Goal: Task Accomplishment & Management: Use online tool/utility

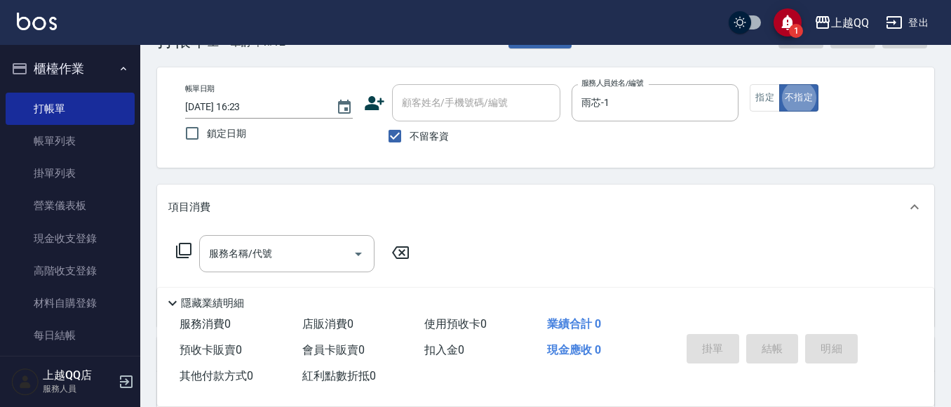
scroll to position [70, 0]
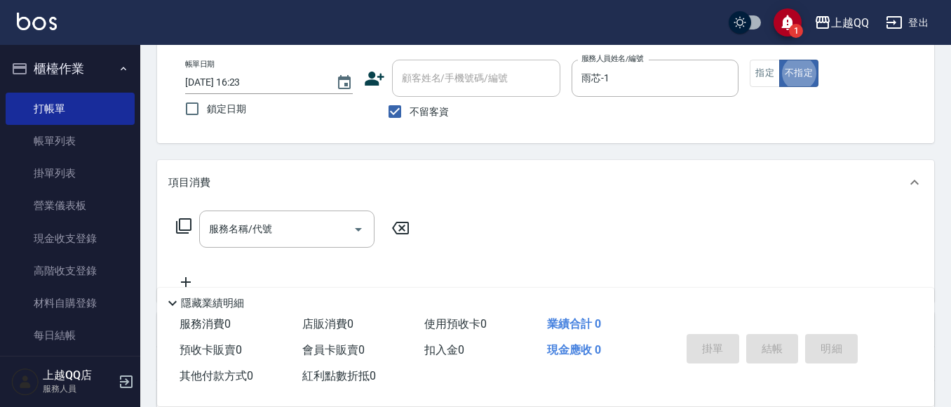
type button "false"
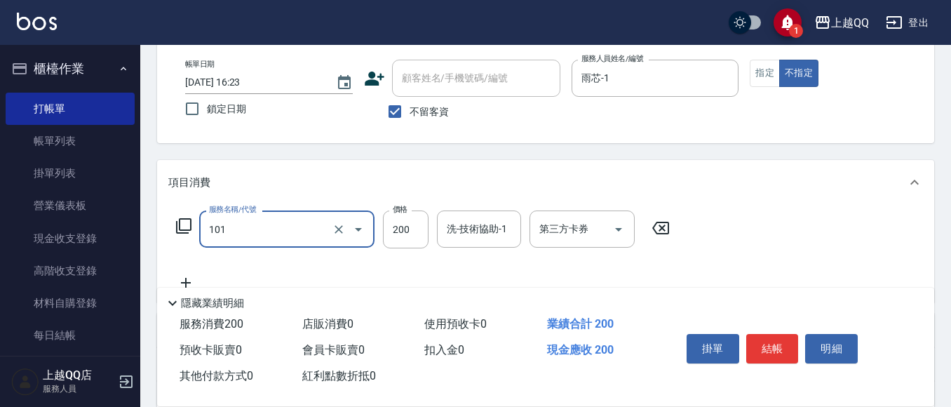
type input "洗髮(101)"
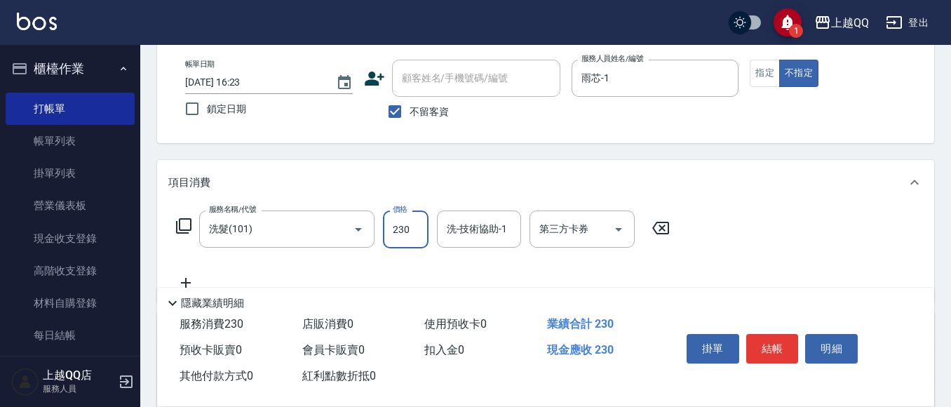
type input "230"
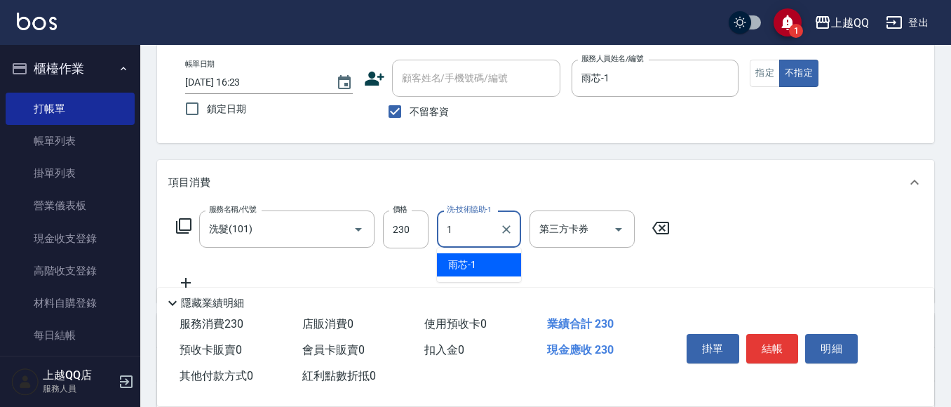
type input "雨芯-1"
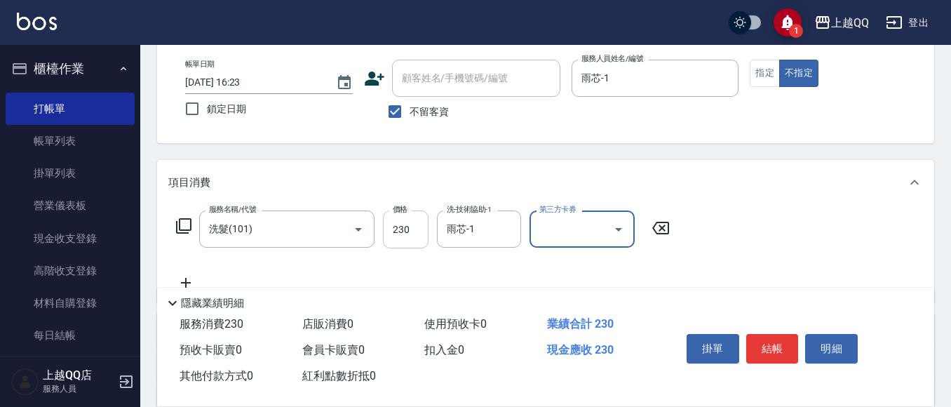
click at [414, 210] on input "230" at bounding box center [406, 229] width 46 height 38
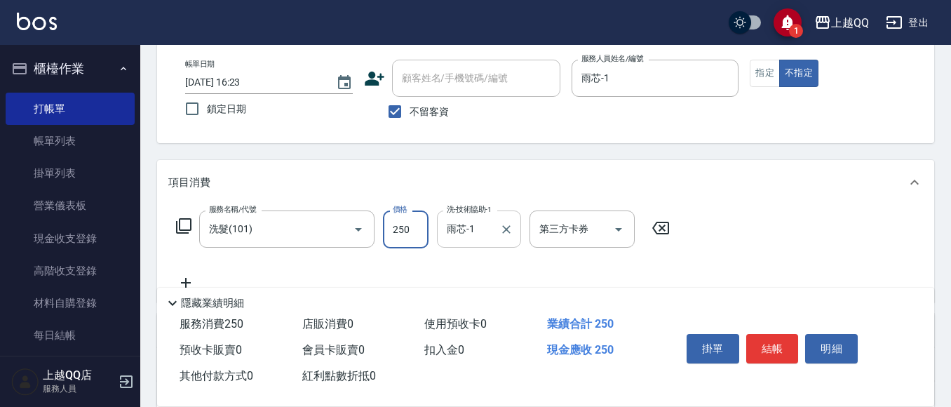
type input "250"
click at [763, 336] on button "結帳" at bounding box center [773, 348] width 53 height 29
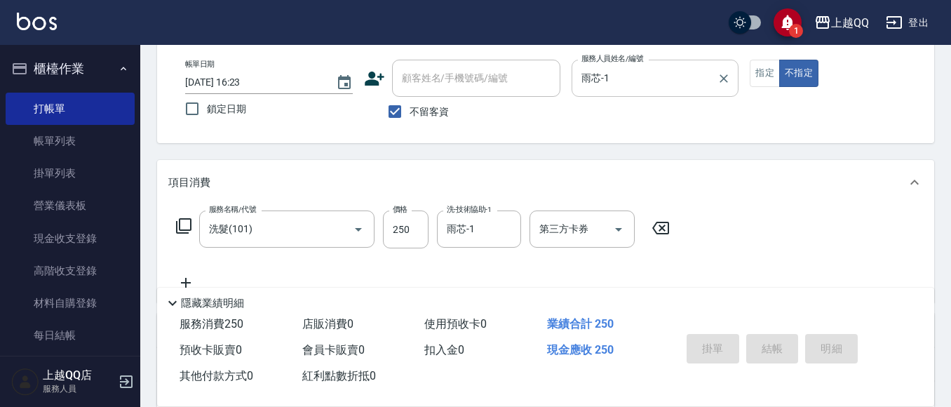
type input "[DATE] 17:24"
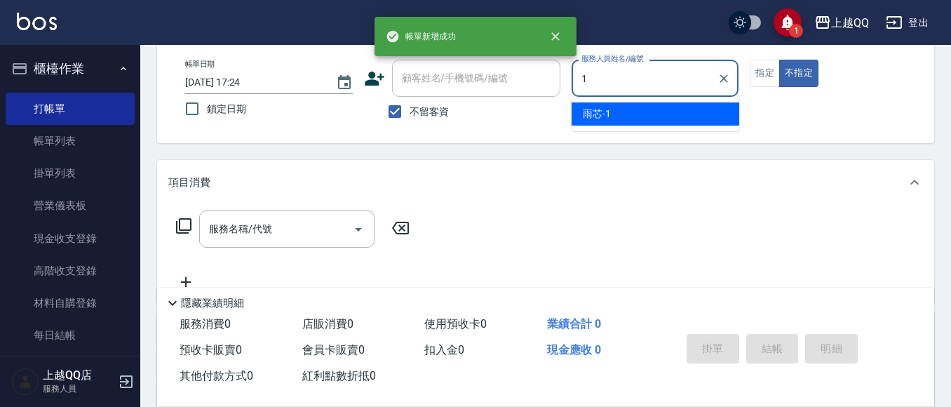
type input "雨芯-1"
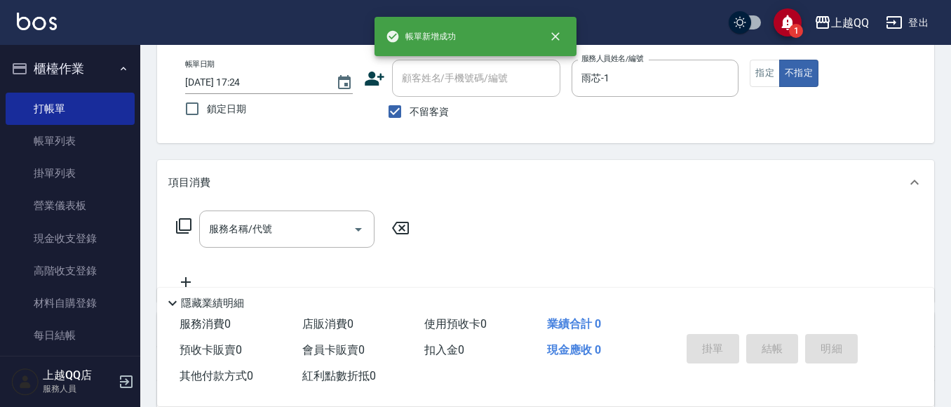
click at [185, 229] on icon at bounding box center [183, 226] width 17 height 17
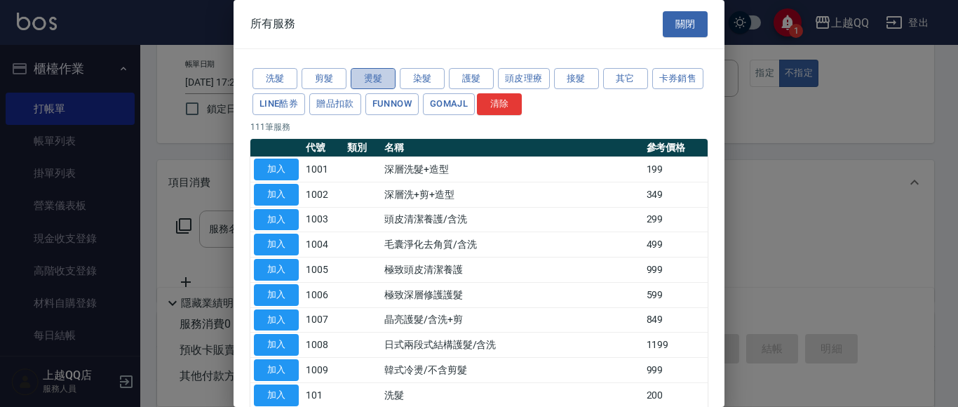
click at [392, 85] on button "燙髮" at bounding box center [373, 79] width 45 height 22
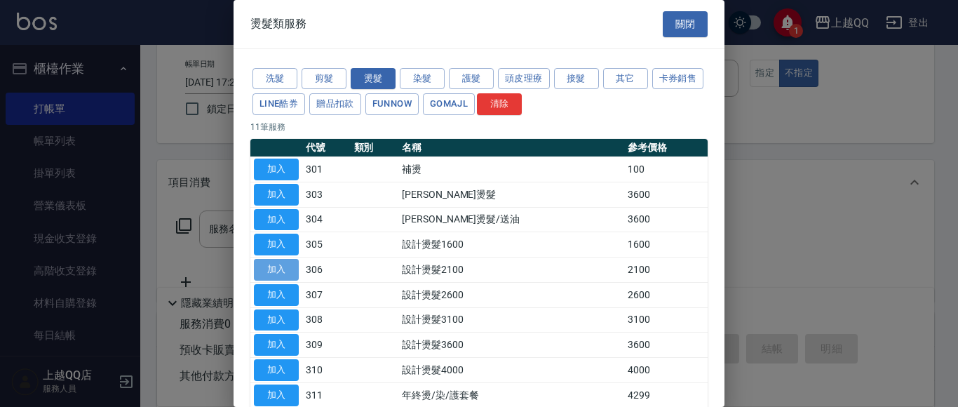
click at [268, 269] on button "加入" at bounding box center [276, 270] width 45 height 22
type input "設計燙髮2100(306)"
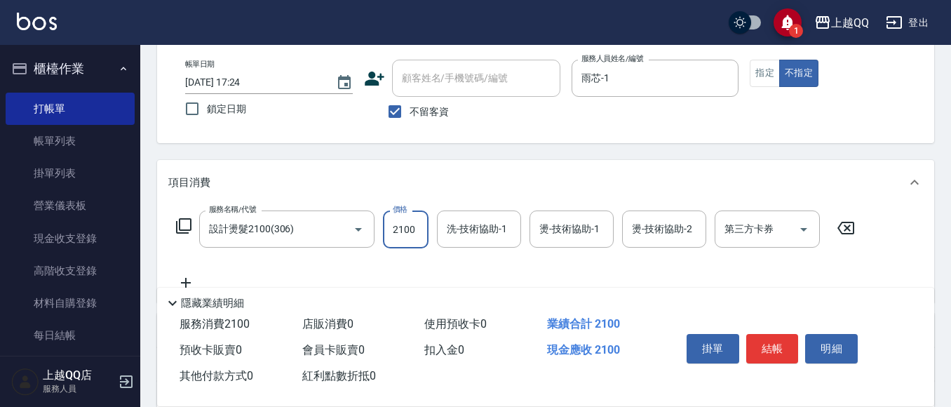
click at [399, 230] on input "2100" at bounding box center [406, 229] width 46 height 38
type input "1680"
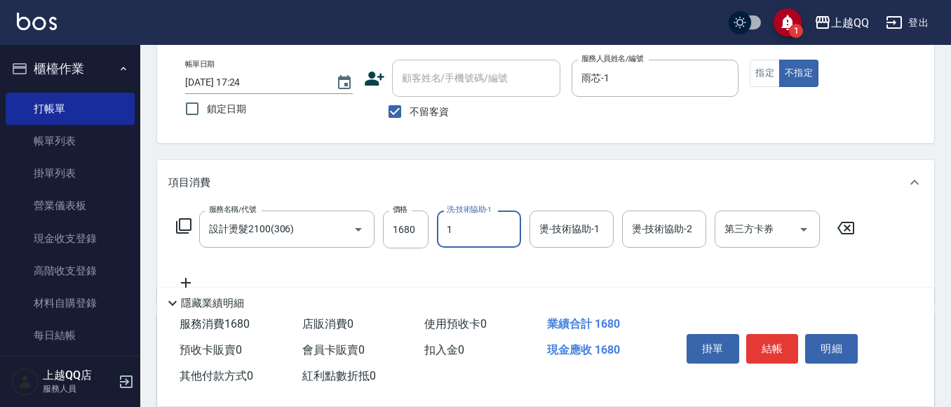
type input "雨芯-1"
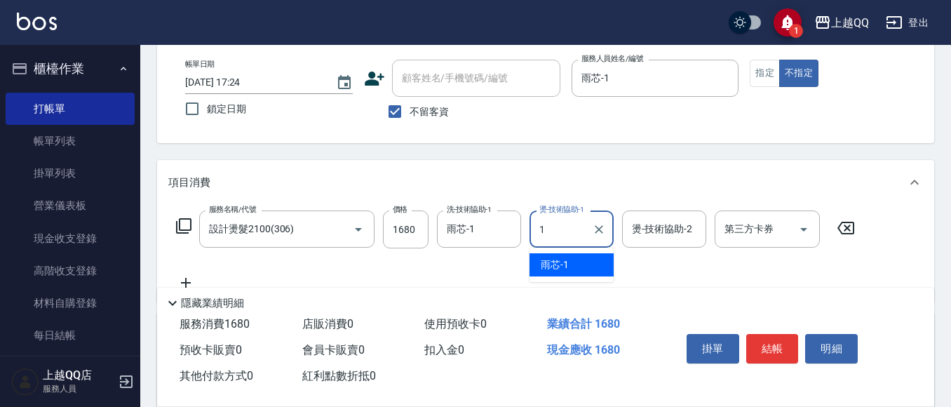
type input "雨芯-1"
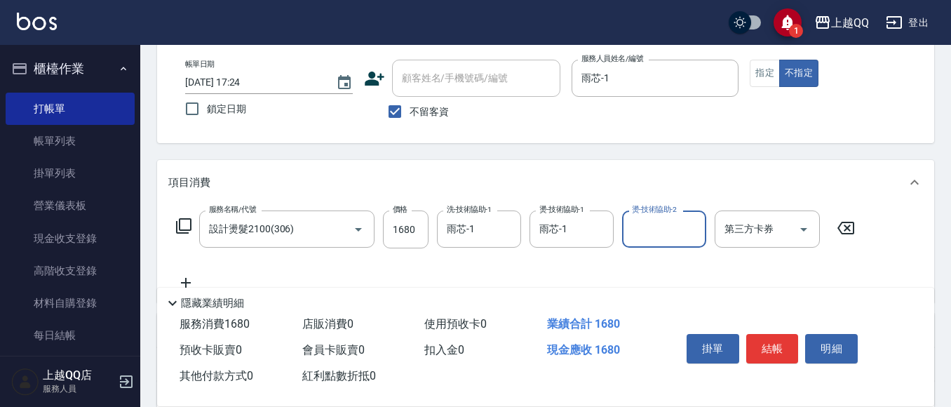
click at [180, 228] on icon at bounding box center [183, 225] width 15 height 15
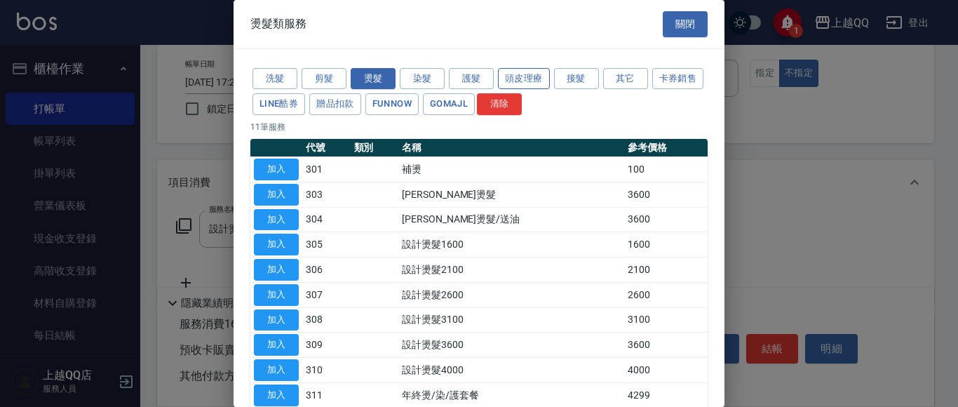
click at [528, 75] on button "頭皮理療" at bounding box center [524, 79] width 52 height 22
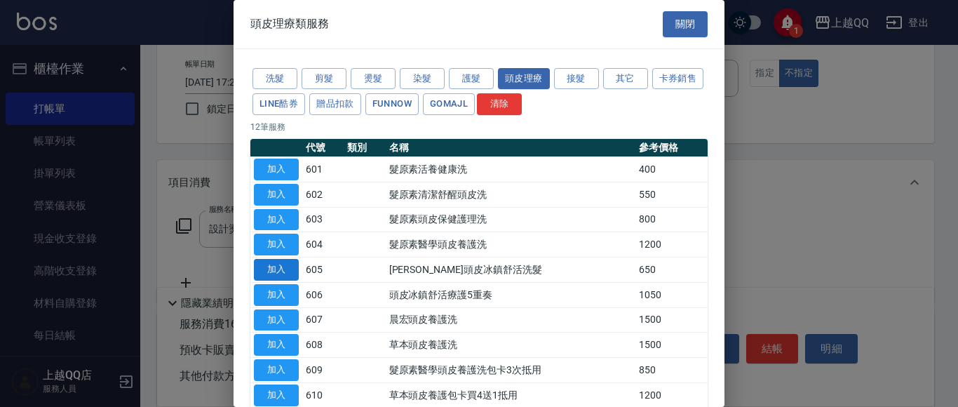
click at [284, 271] on button "加入" at bounding box center [276, 270] width 45 height 22
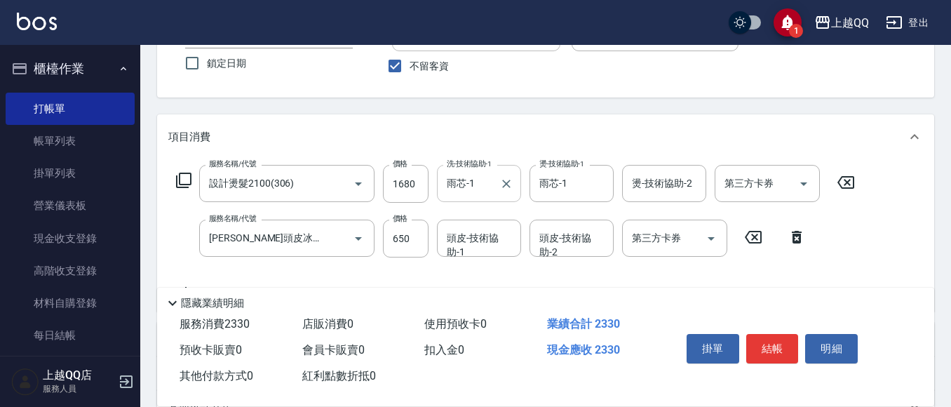
scroll to position [140, 0]
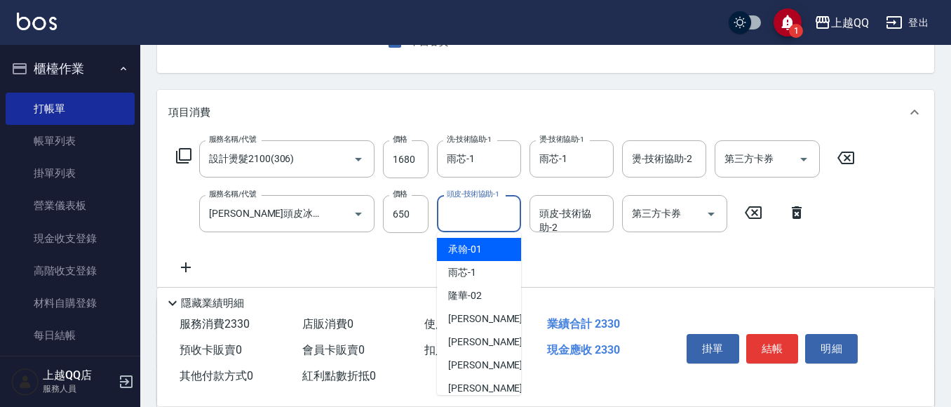
click at [450, 220] on input "頭皮-技術協助-1" at bounding box center [479, 213] width 72 height 25
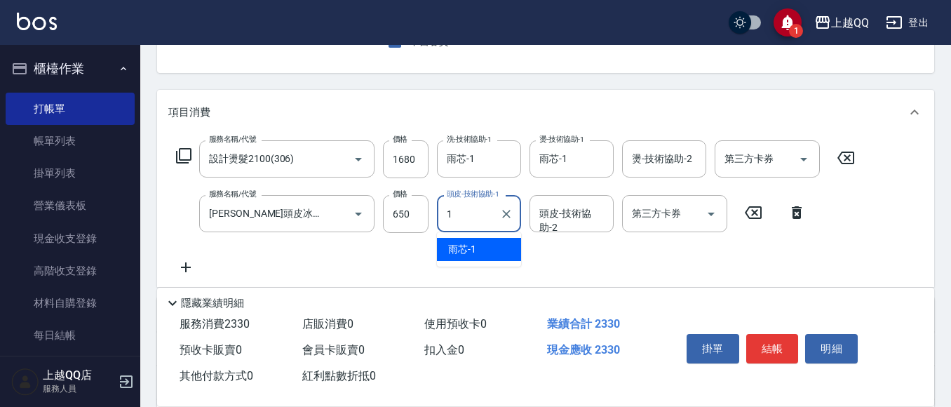
type input "雨芯-1"
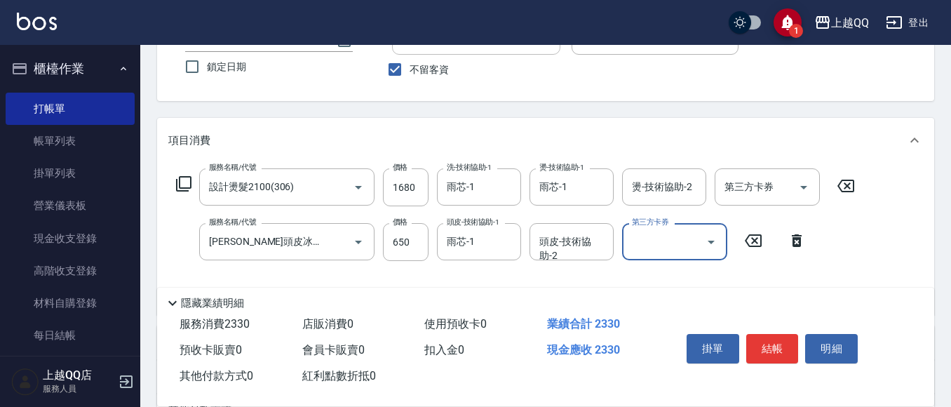
scroll to position [0, 0]
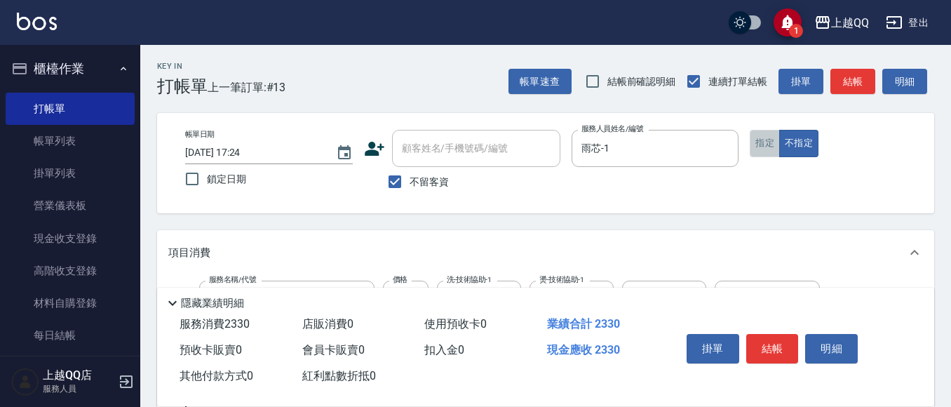
click at [758, 133] on button "指定" at bounding box center [765, 143] width 30 height 27
click at [782, 334] on button "結帳" at bounding box center [773, 348] width 53 height 29
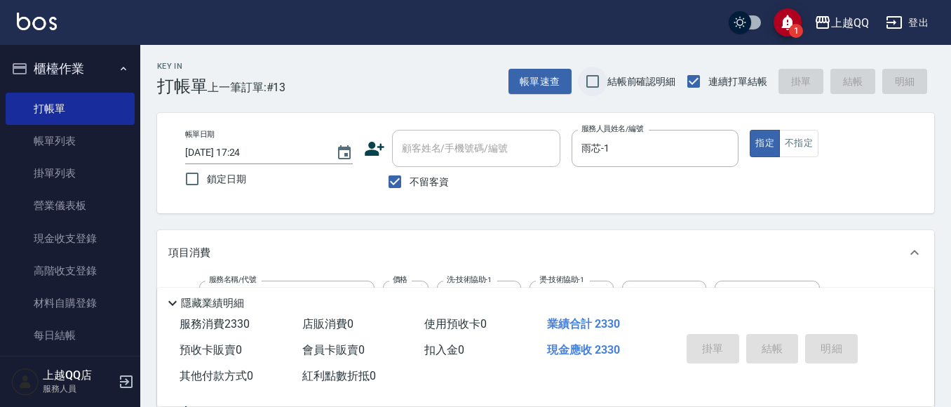
type input "[DATE] 17:25"
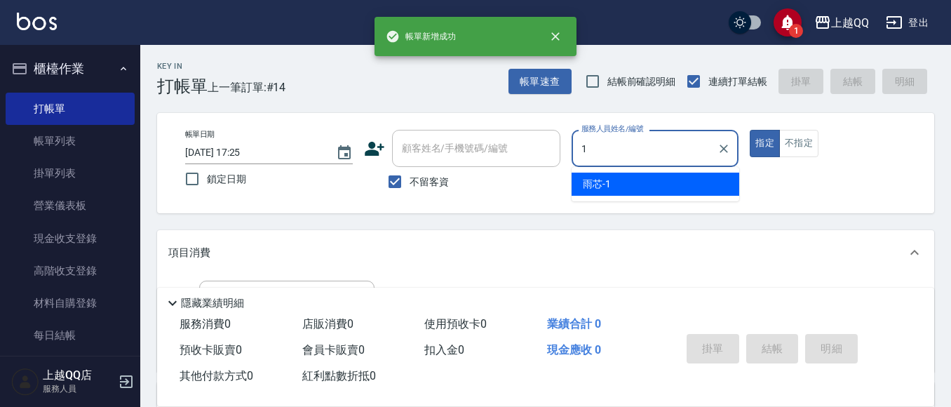
type input "雨芯-1"
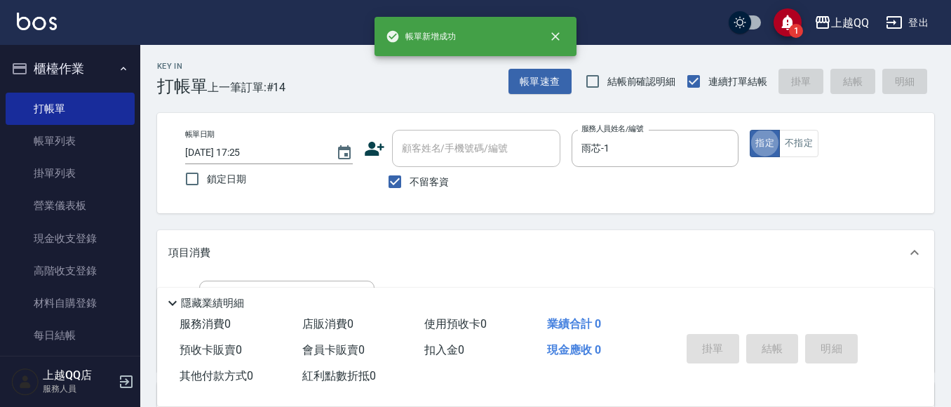
type button "true"
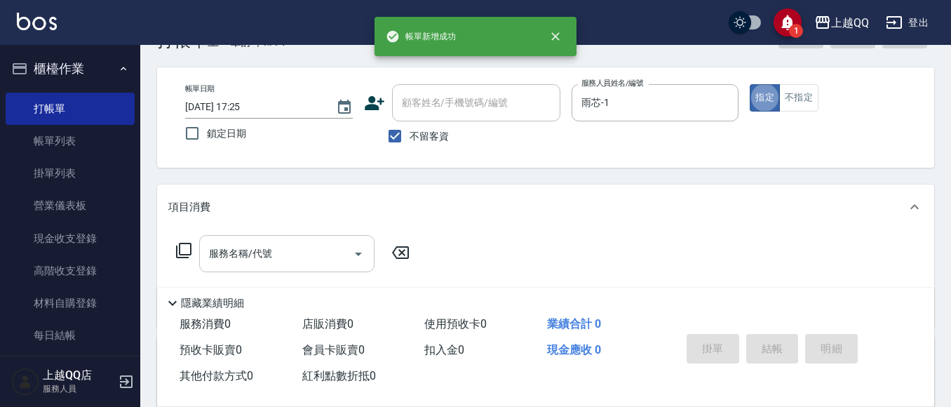
scroll to position [70, 0]
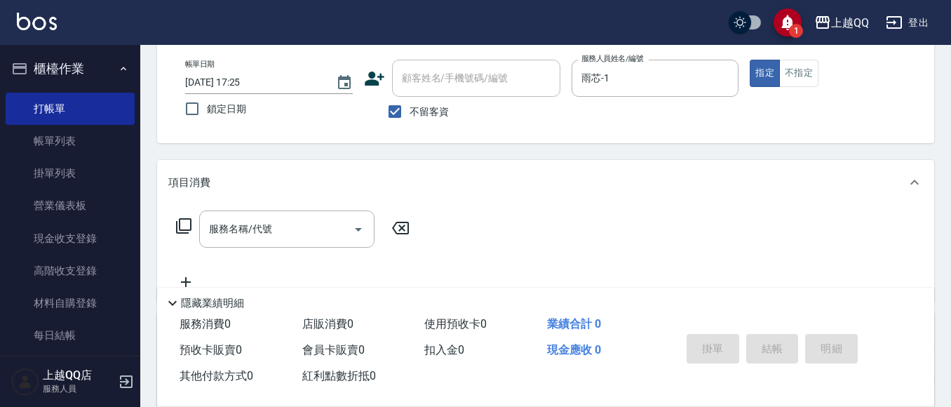
click at [188, 227] on icon at bounding box center [183, 226] width 17 height 17
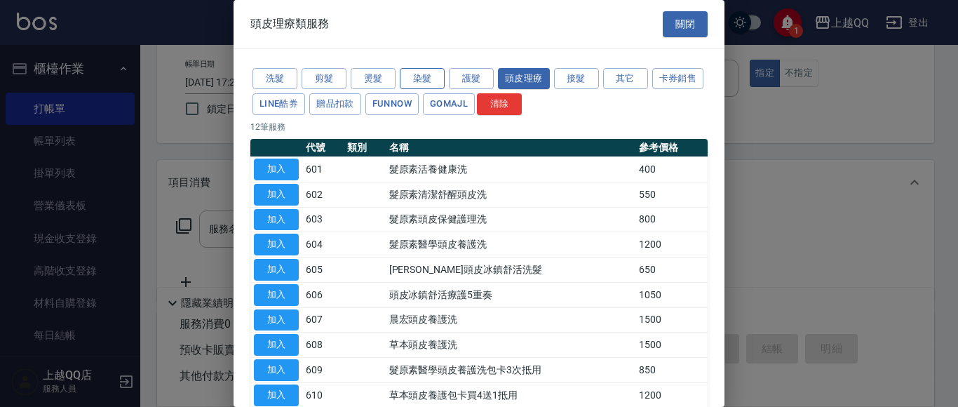
click at [436, 81] on button "染髮" at bounding box center [422, 79] width 45 height 22
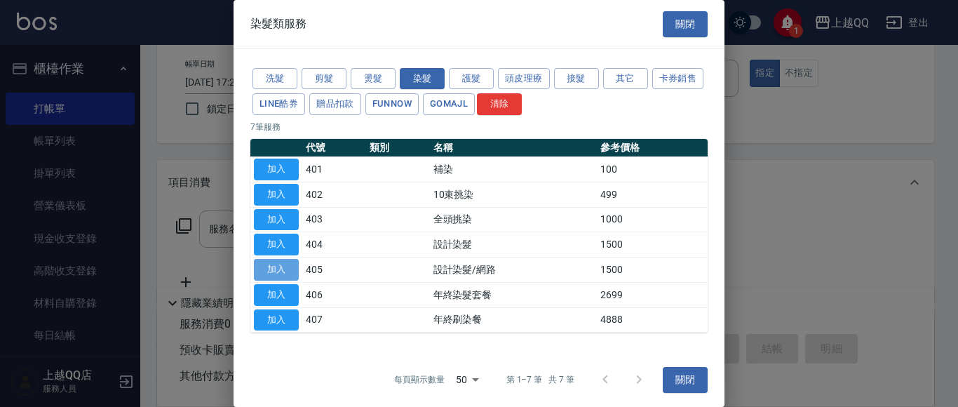
click at [279, 268] on button "加入" at bounding box center [276, 270] width 45 height 22
type input "設計染髮/網路(405)"
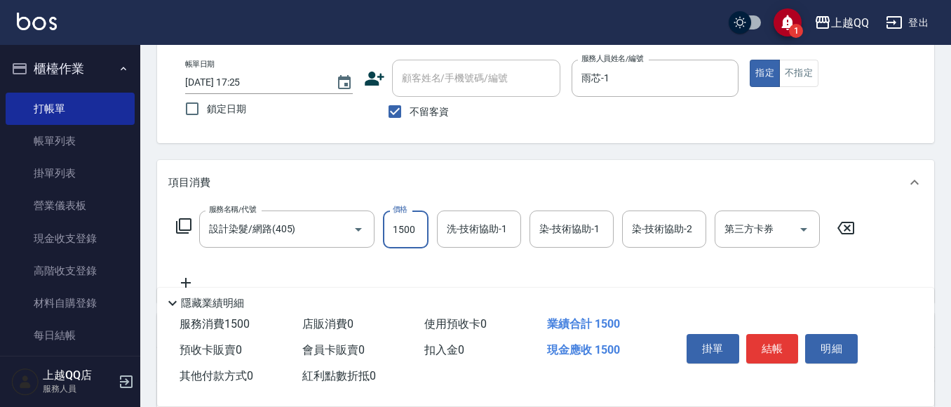
click at [387, 231] on input "1500" at bounding box center [406, 229] width 46 height 38
type input "1099"
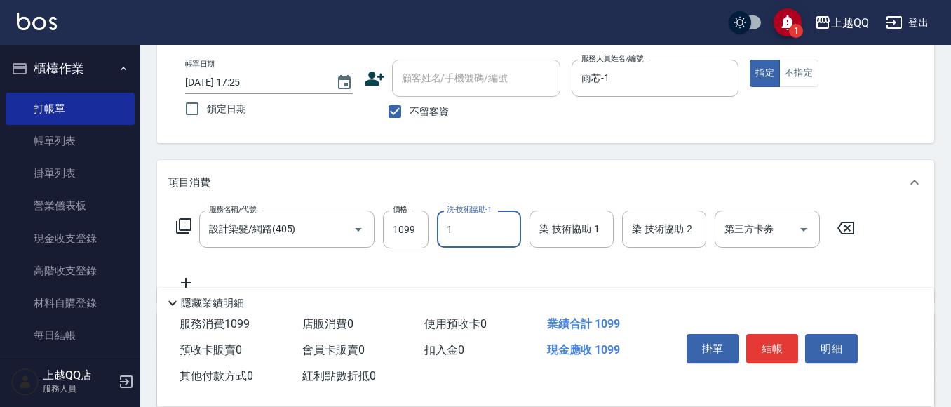
type input "雨芯-1"
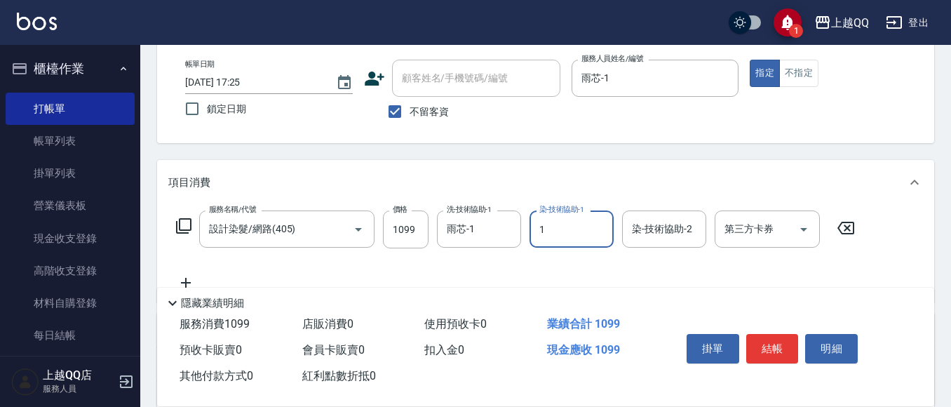
type input "雨芯-1"
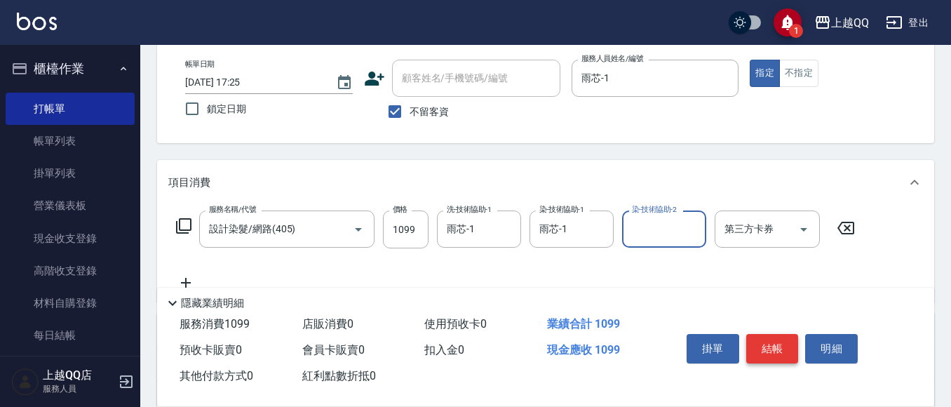
click at [767, 354] on button "結帳" at bounding box center [773, 348] width 53 height 29
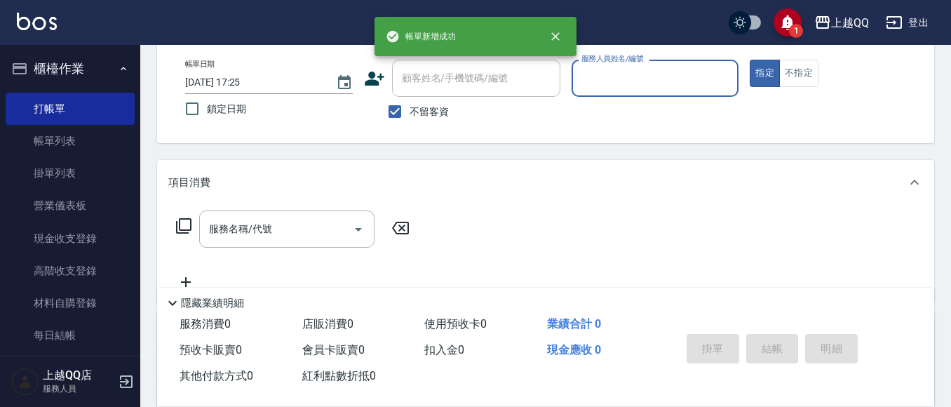
scroll to position [0, 0]
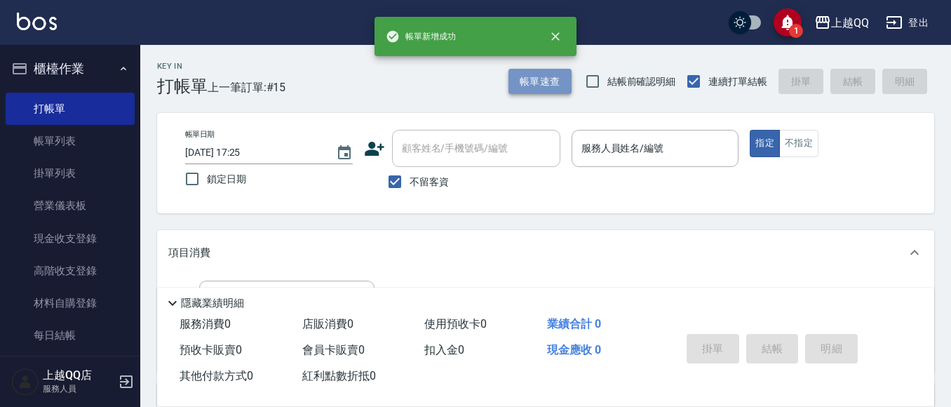
click at [560, 91] on button "帳單速查" at bounding box center [540, 82] width 63 height 26
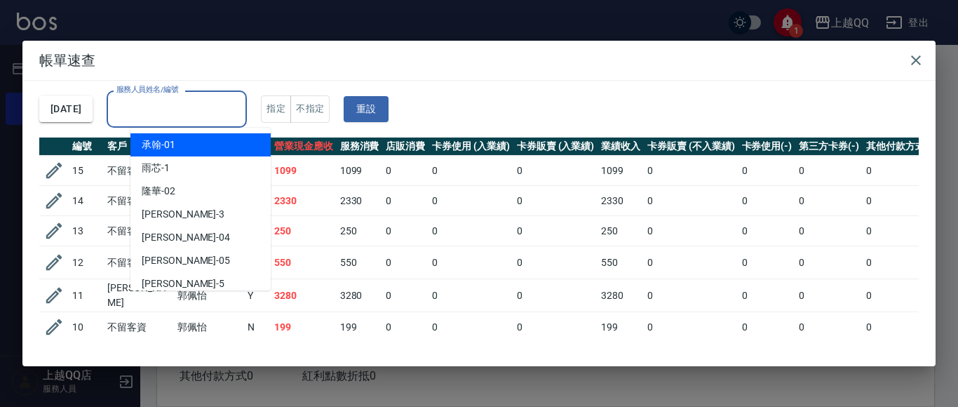
click at [193, 112] on input "服務人員姓名/編號" at bounding box center [177, 109] width 128 height 25
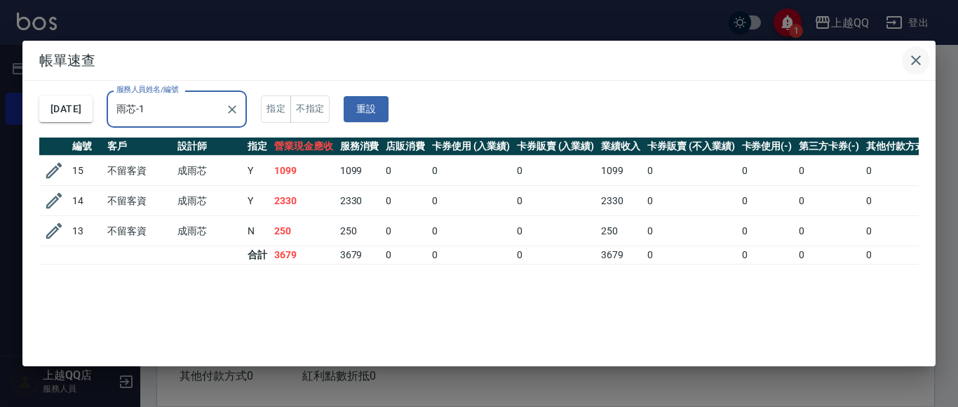
type input "雨芯-1"
click at [914, 63] on icon "button" at bounding box center [916, 60] width 10 height 10
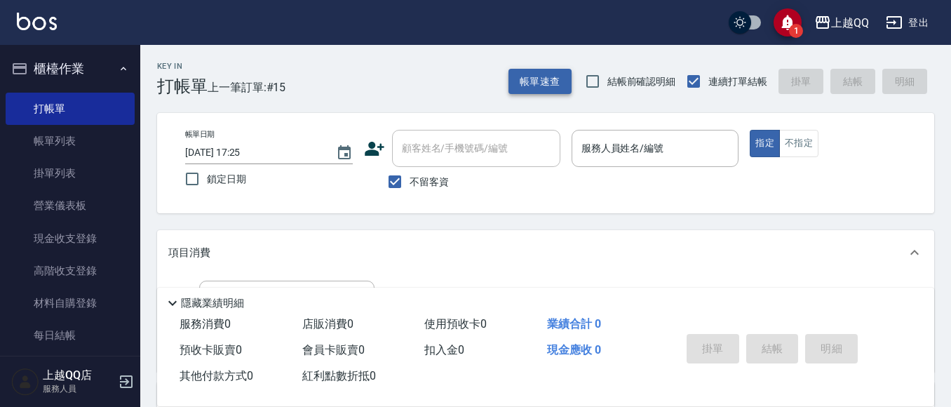
click at [557, 82] on button "帳單速查" at bounding box center [540, 82] width 63 height 26
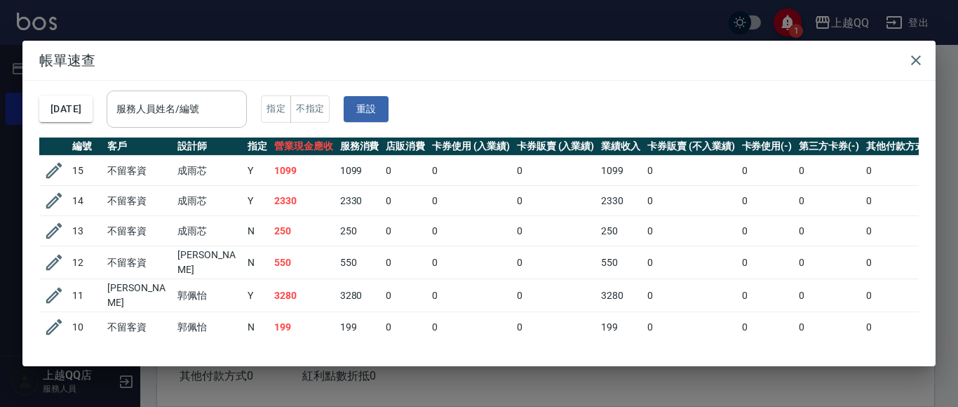
click at [196, 120] on input "服務人員姓名/編號" at bounding box center [177, 109] width 128 height 25
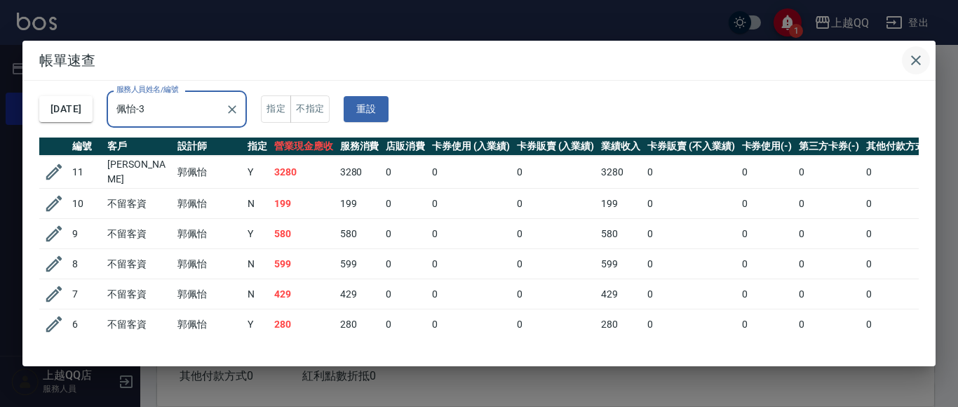
type input "佩怡-3"
click at [921, 62] on icon "button" at bounding box center [916, 60] width 17 height 17
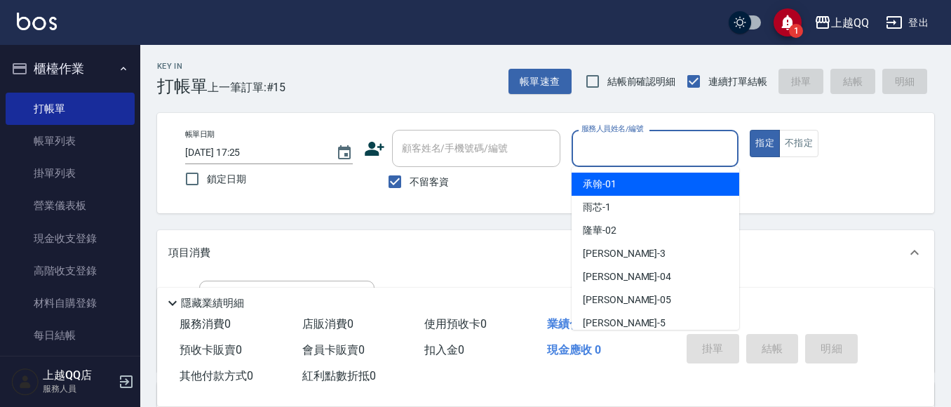
drag, startPoint x: 660, startPoint y: 145, endPoint x: 708, endPoint y: 49, distance: 107.0
click at [664, 145] on input "服務人員姓名/編號" at bounding box center [655, 148] width 155 height 25
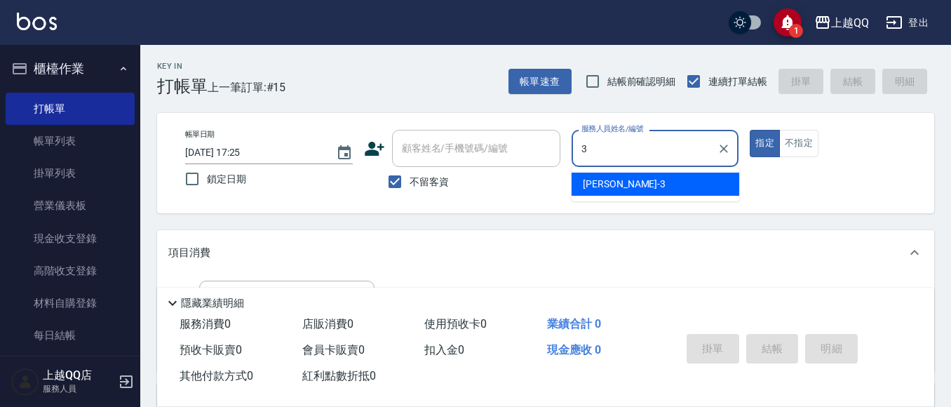
type input "佩怡-3"
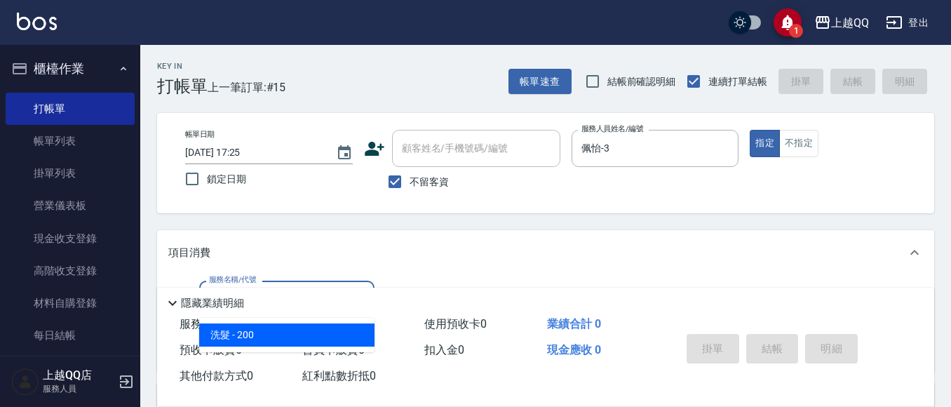
type input "洗髮(101)"
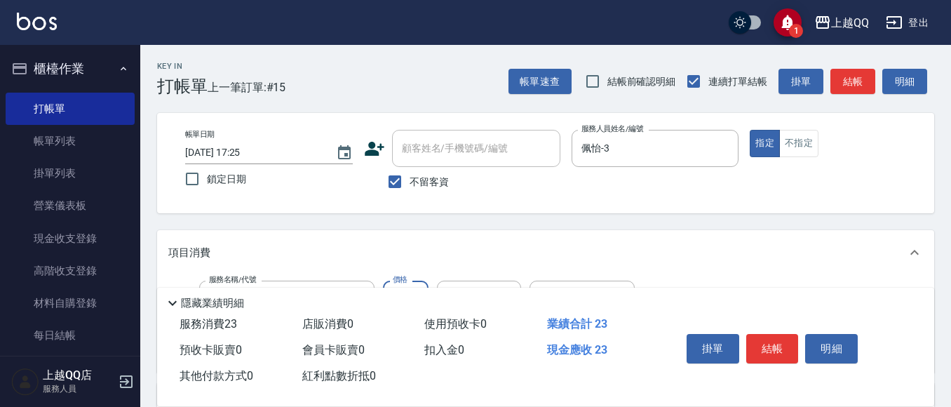
type input "230"
type input "雨芯-1"
click at [772, 340] on button "結帳" at bounding box center [773, 348] width 53 height 29
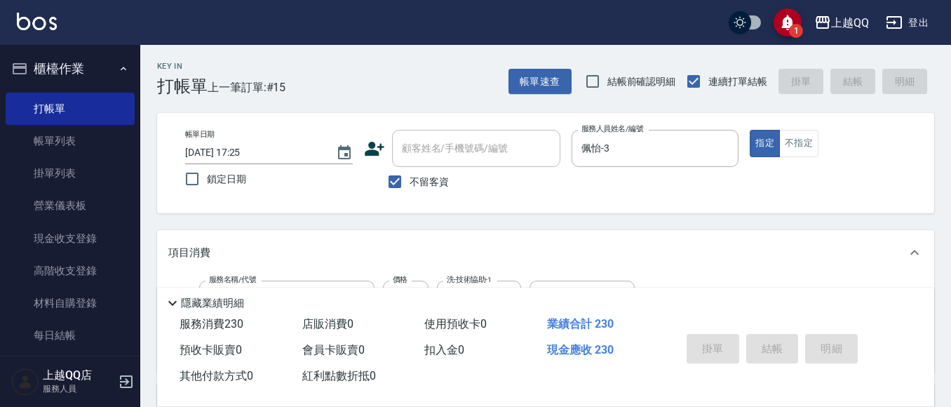
type input "[DATE] 17:26"
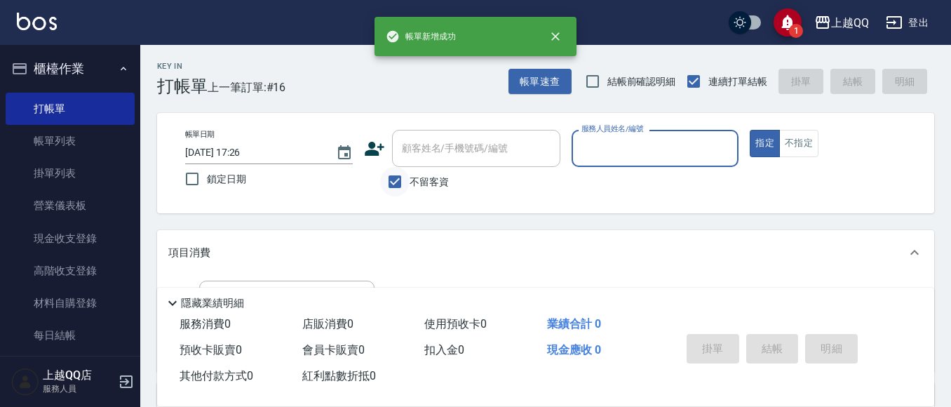
click at [406, 185] on input "不留客資" at bounding box center [394, 181] width 29 height 29
checkbox input "false"
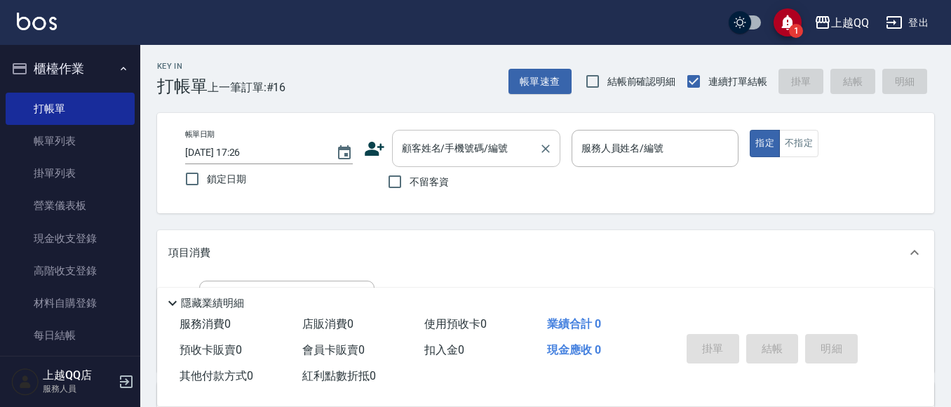
click at [429, 160] on input "顧客姓名/手機號碼/編號" at bounding box center [466, 148] width 135 height 25
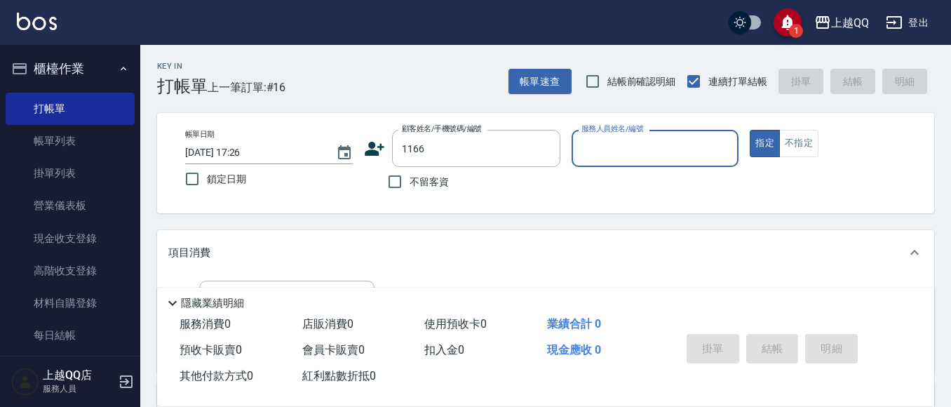
type input "[PERSON_NAME]/0912470930/1166"
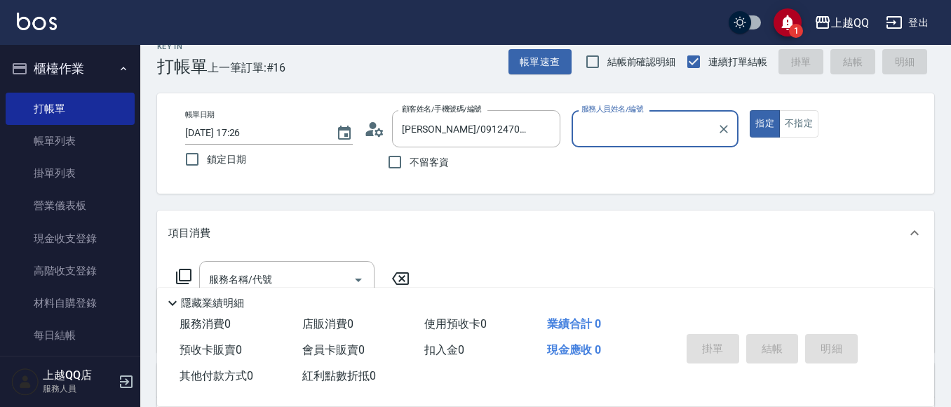
type input "佩怡-3"
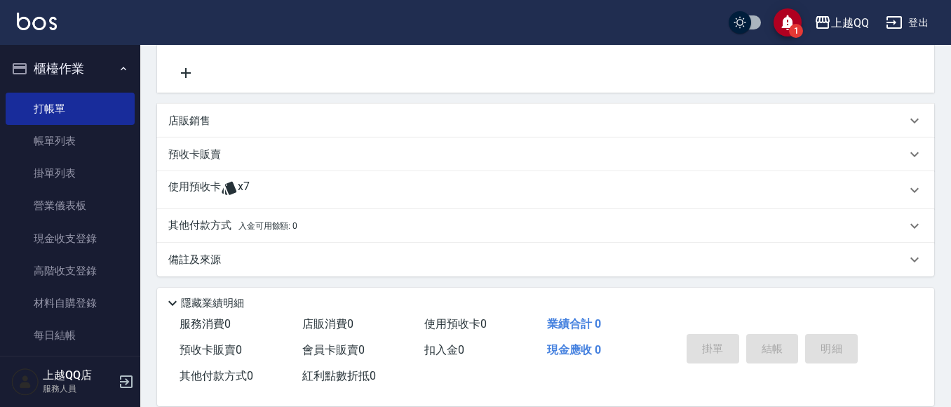
scroll to position [281, 0]
click at [234, 185] on icon at bounding box center [229, 186] width 15 height 13
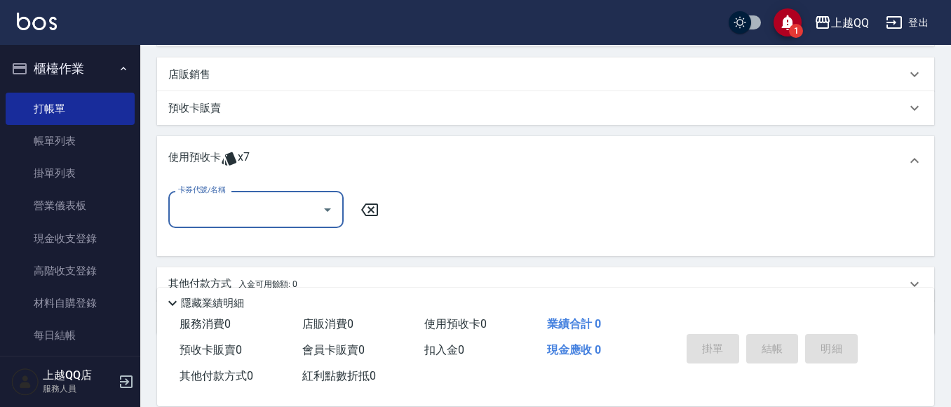
scroll to position [351, 0]
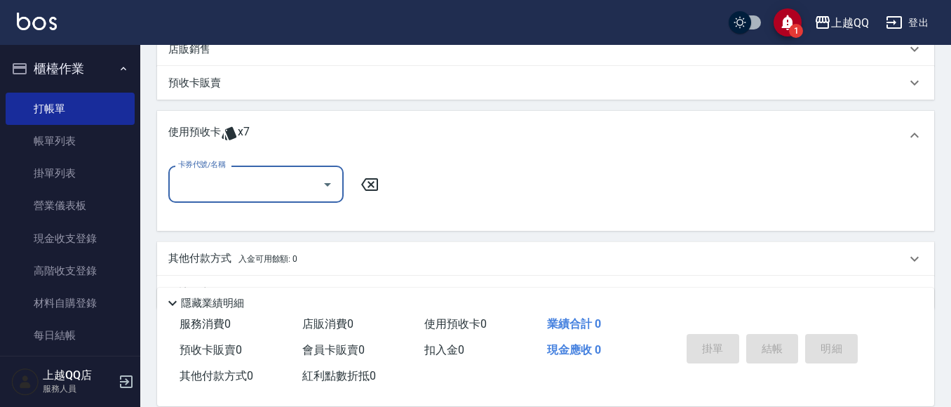
click at [325, 186] on icon "Open" at bounding box center [327, 184] width 17 height 17
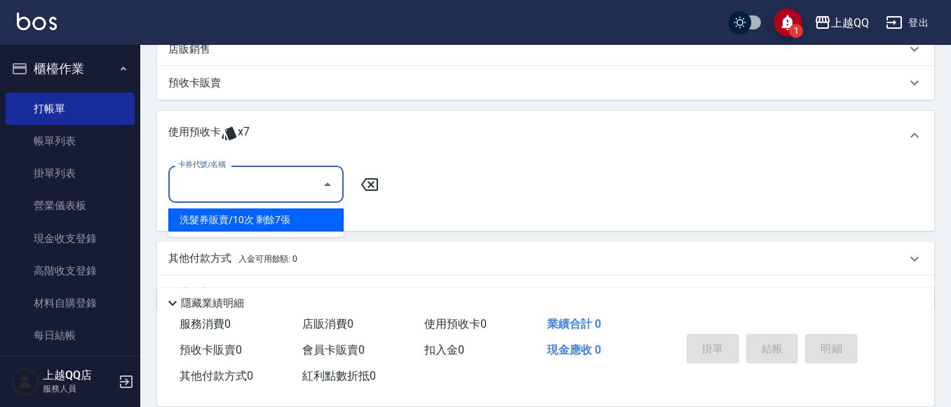
click at [306, 213] on div "洗髮券販賣/10次 剩餘7張" at bounding box center [255, 219] width 175 height 23
type input "洗髮券販賣/10次"
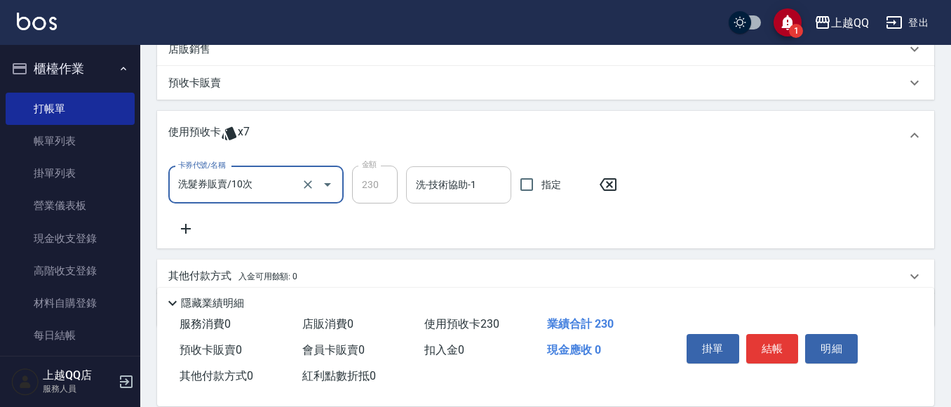
click at [483, 178] on input "洗-技術協助-1" at bounding box center [459, 185] width 93 height 25
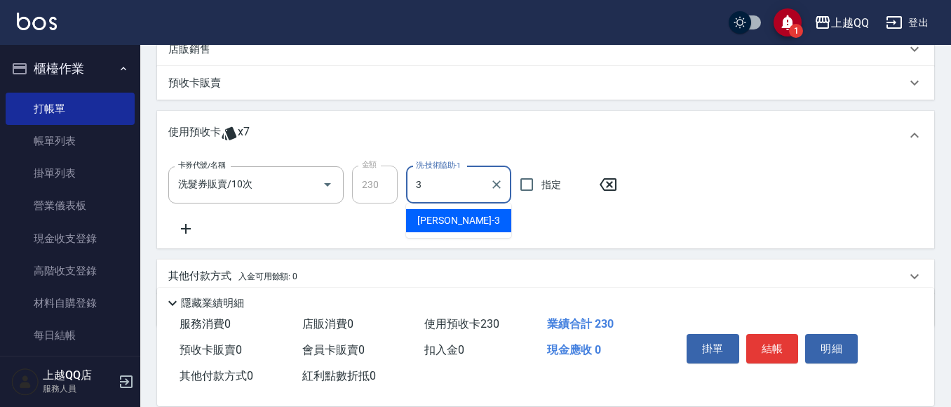
type input "佩怡-3"
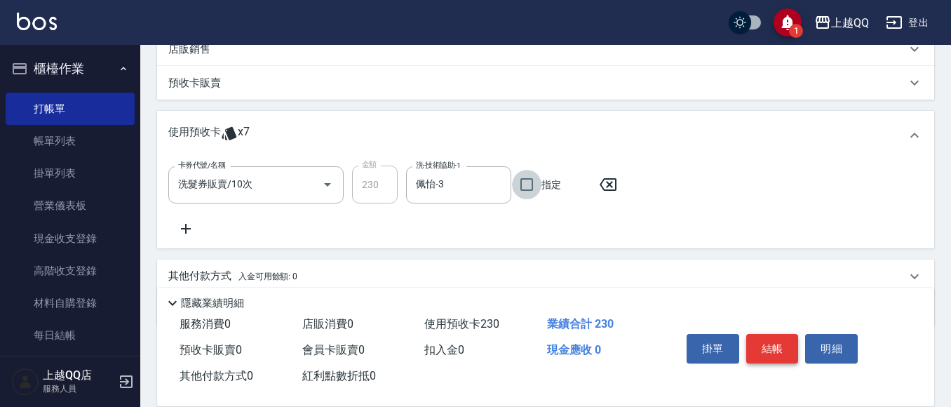
drag, startPoint x: 759, startPoint y: 323, endPoint x: 764, endPoint y: 351, distance: 28.5
click at [763, 345] on div "掛單 結帳 明細" at bounding box center [772, 350] width 183 height 44
click at [771, 360] on div "掛單 結帳 明細" at bounding box center [772, 350] width 183 height 44
click at [778, 336] on button "結帳" at bounding box center [773, 348] width 53 height 29
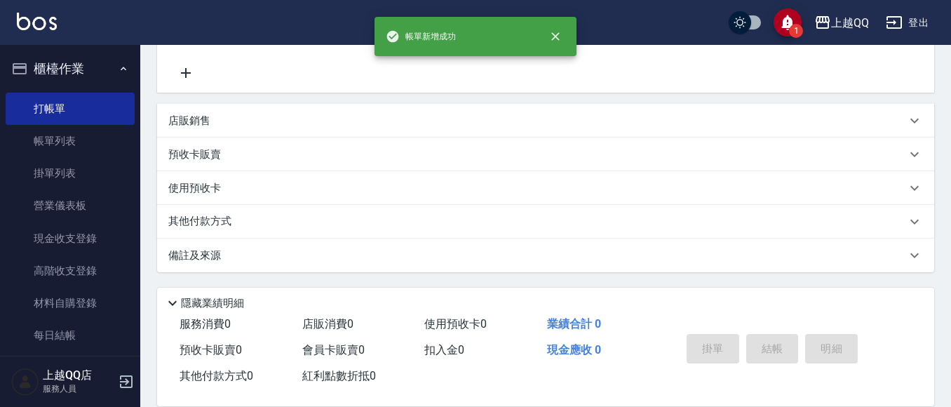
scroll to position [0, 0]
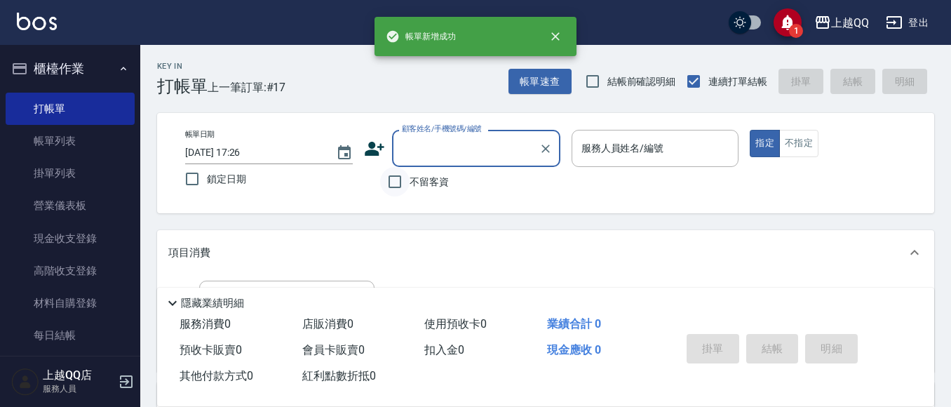
click at [396, 182] on input "不留客資" at bounding box center [394, 181] width 29 height 29
checkbox input "true"
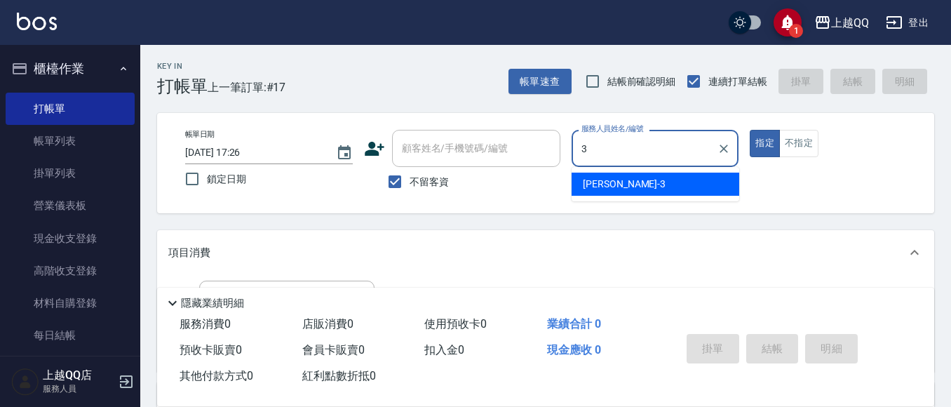
type input "佩怡-3"
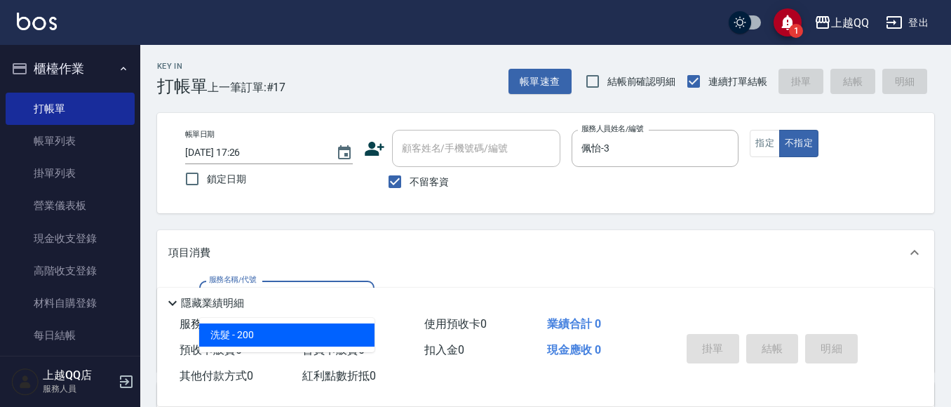
type input "洗髮(101)"
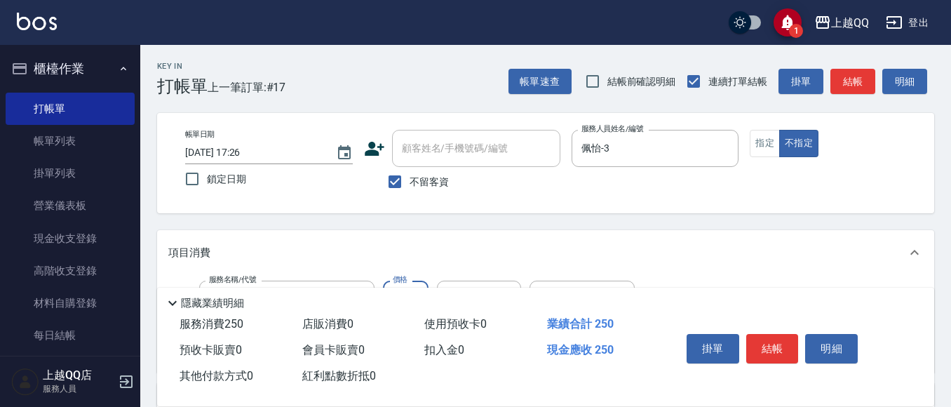
type input "250"
type input "[PERSON_NAME]-26"
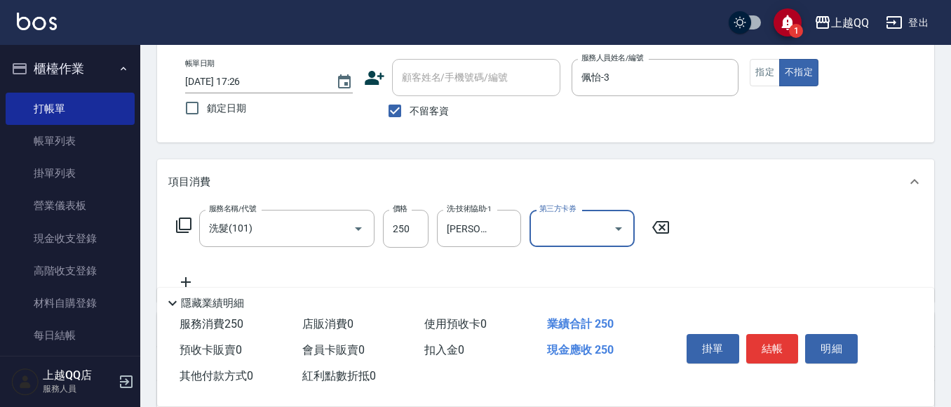
scroll to position [140, 0]
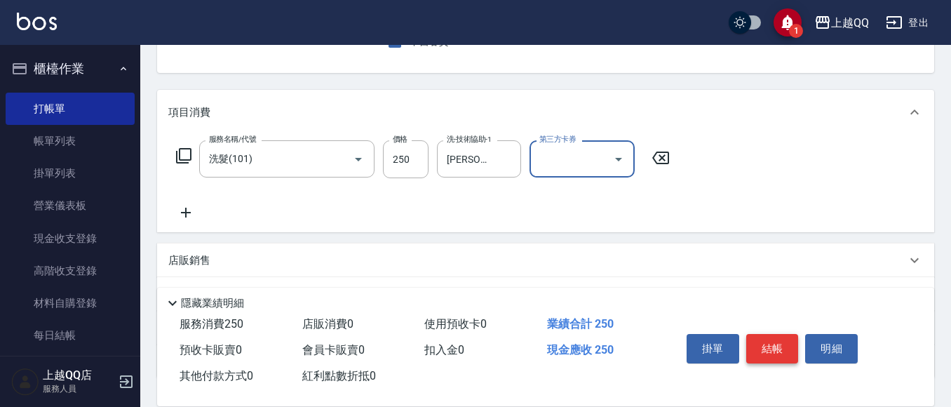
click at [792, 337] on button "結帳" at bounding box center [773, 348] width 53 height 29
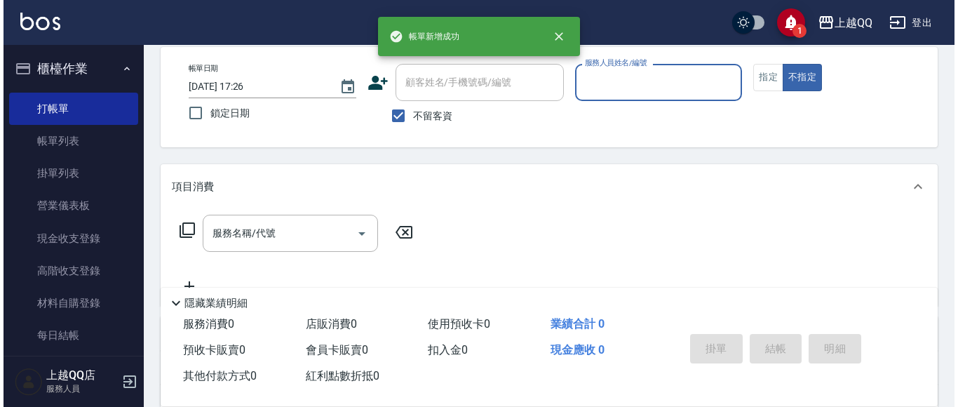
scroll to position [0, 0]
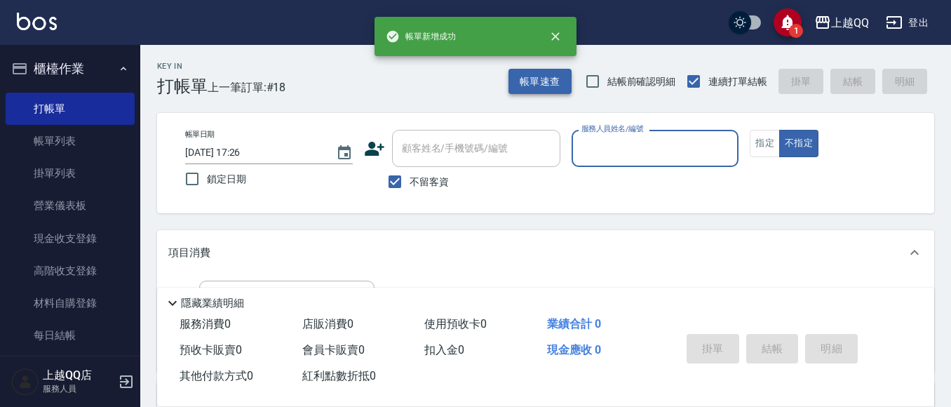
click at [524, 86] on button "帳單速查" at bounding box center [540, 82] width 63 height 26
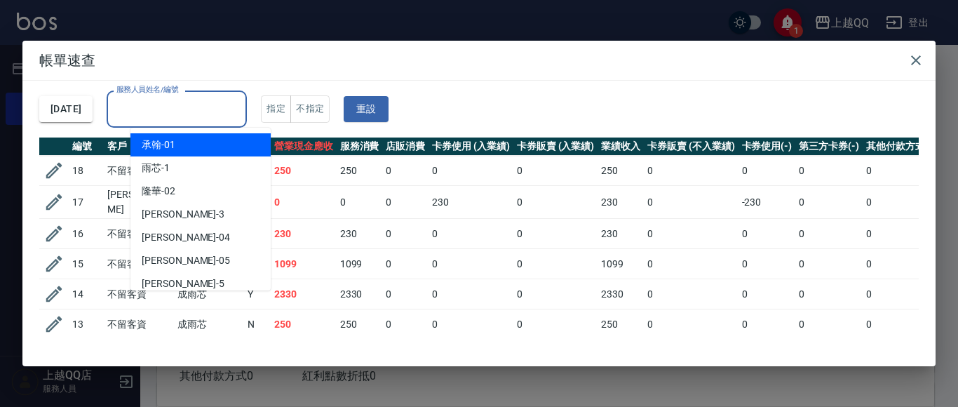
click at [239, 109] on input "服務人員姓名/編號" at bounding box center [177, 109] width 128 height 25
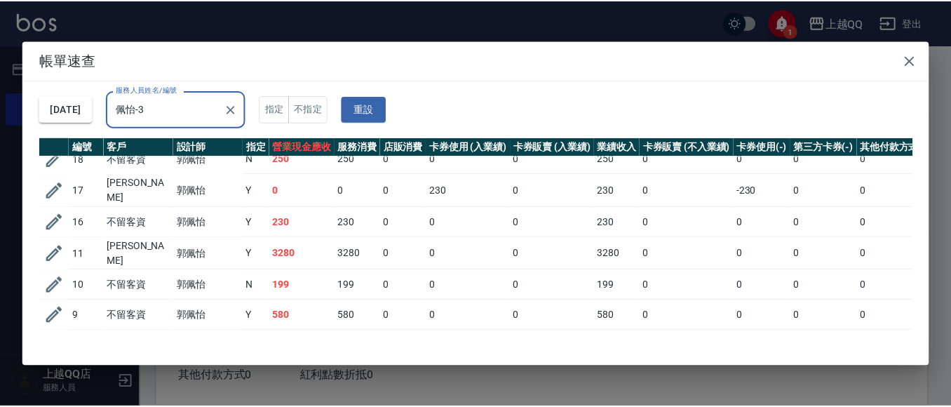
scroll to position [11, 0]
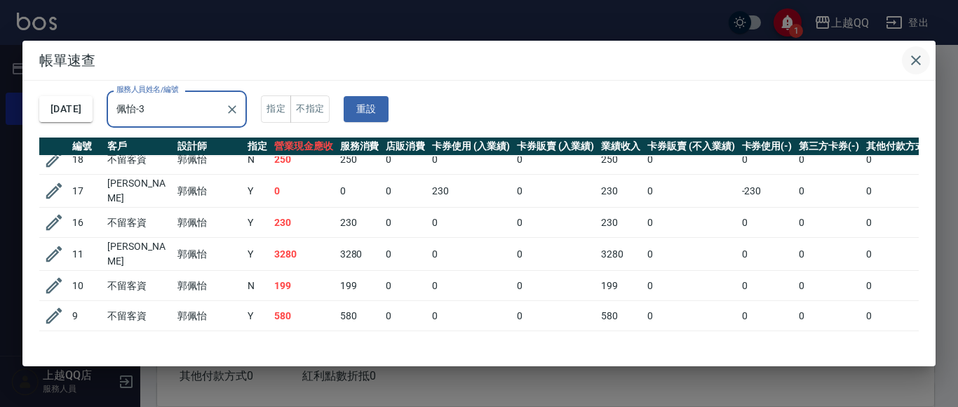
type input "佩怡-3"
click at [921, 48] on button "button" at bounding box center [916, 60] width 28 height 28
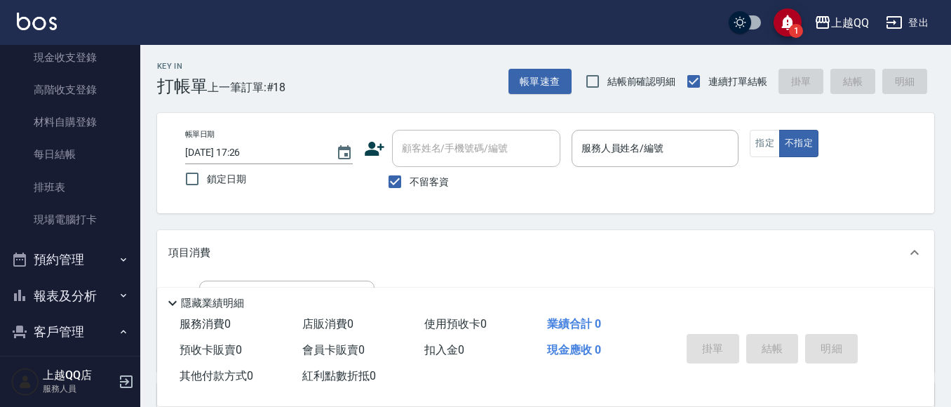
scroll to position [210, 0]
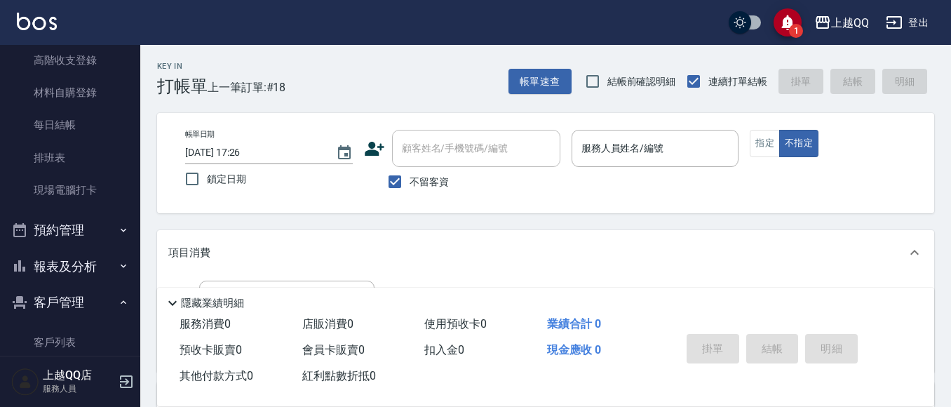
click at [76, 278] on button "報表及分析" at bounding box center [70, 266] width 129 height 36
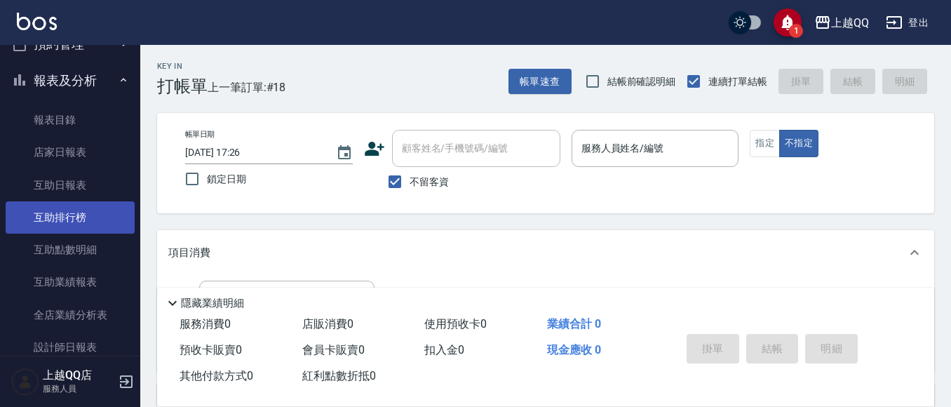
scroll to position [421, 0]
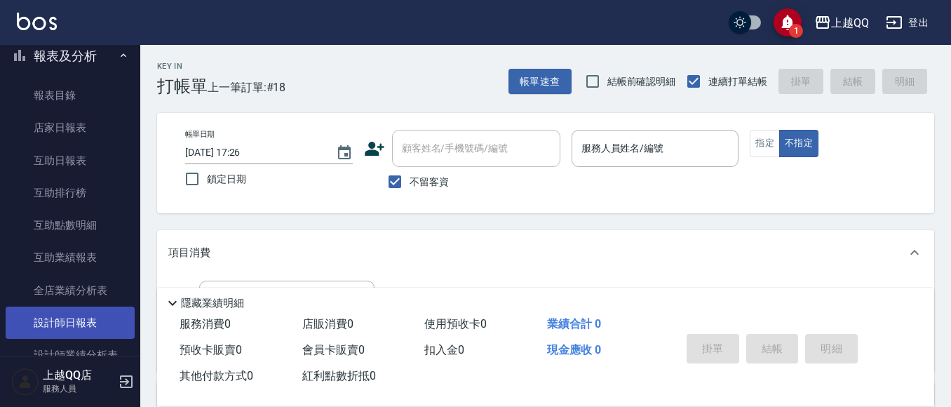
click at [82, 319] on link "設計師日報表" at bounding box center [70, 323] width 129 height 32
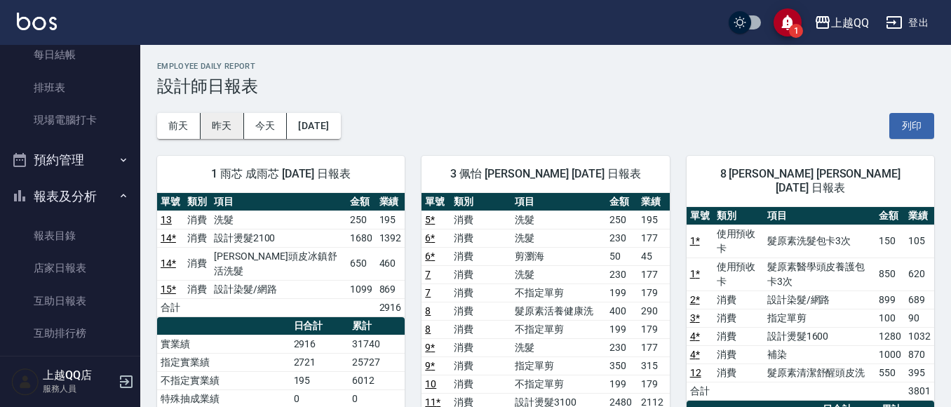
click at [222, 126] on button "昨天" at bounding box center [223, 126] width 44 height 26
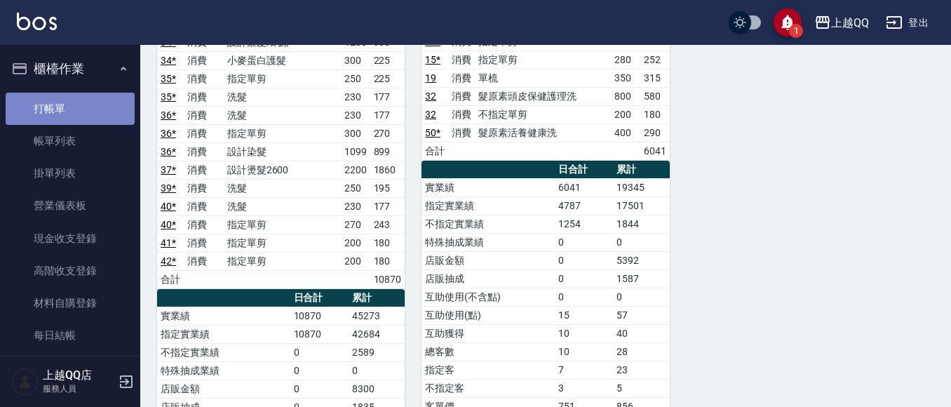
click at [72, 119] on link "打帳單" at bounding box center [70, 109] width 129 height 32
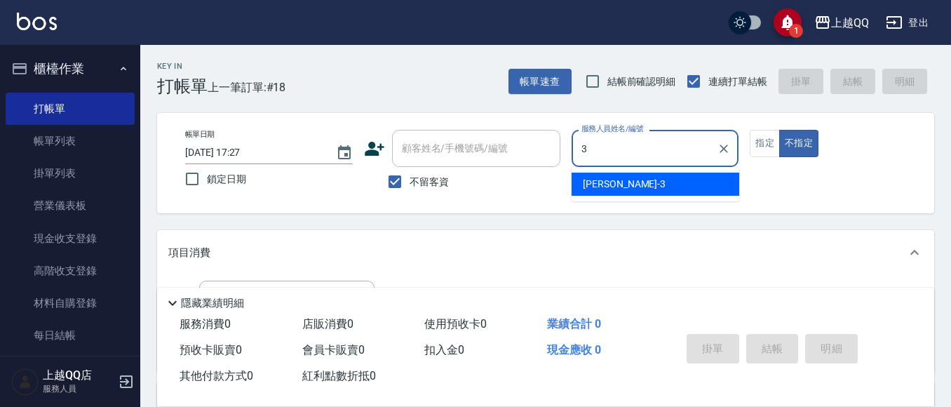
type input "3"
type button "false"
type input "佩怡-3"
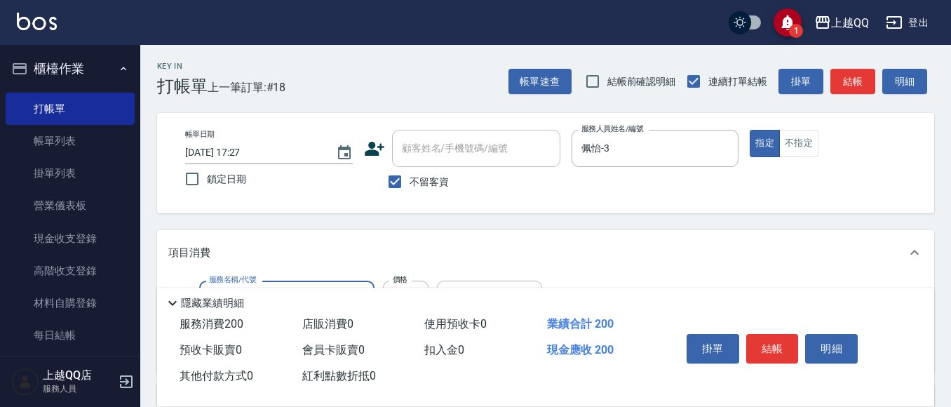
type input "洗髮(101)"
type input "230"
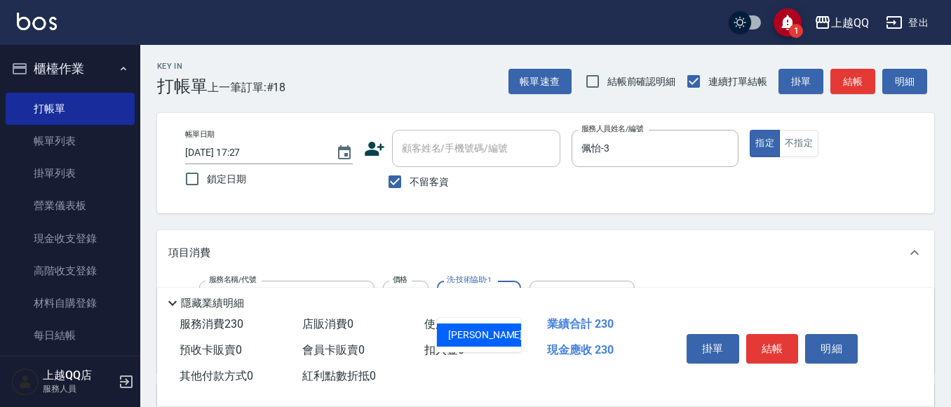
type input "[PERSON_NAME]-26"
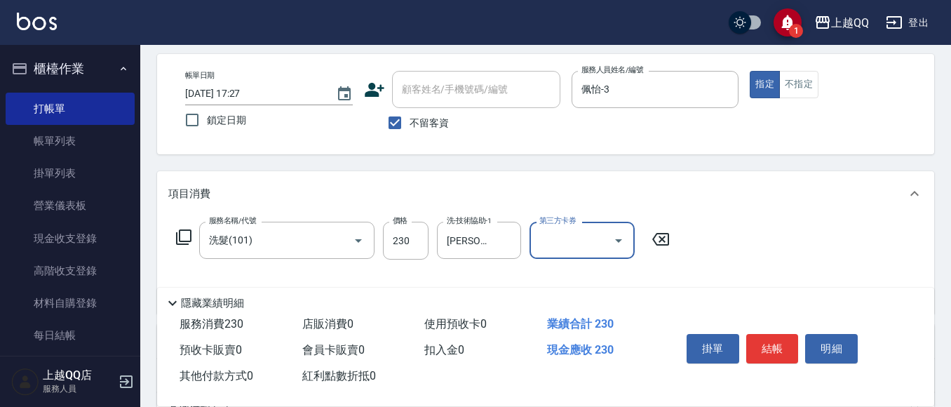
scroll to position [140, 0]
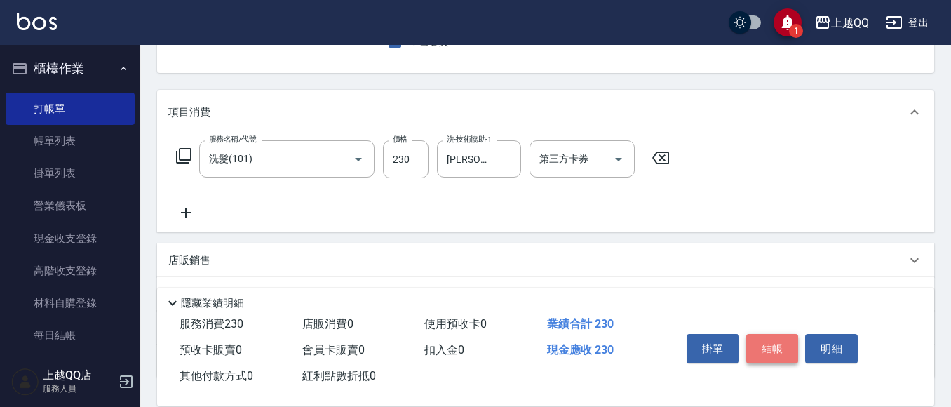
click at [757, 345] on button "結帳" at bounding box center [773, 348] width 53 height 29
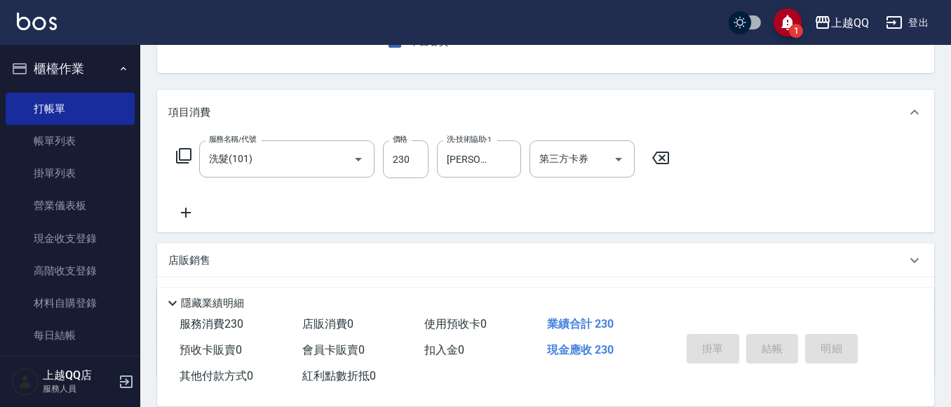
type input "[DATE] 17:46"
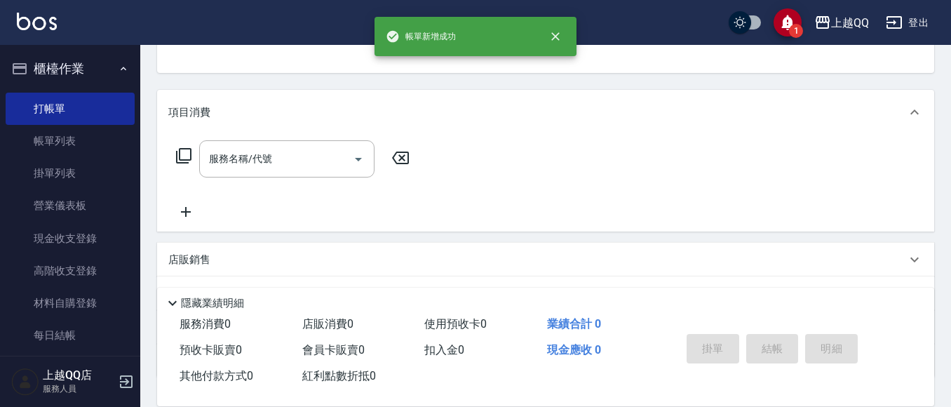
scroll to position [136, 0]
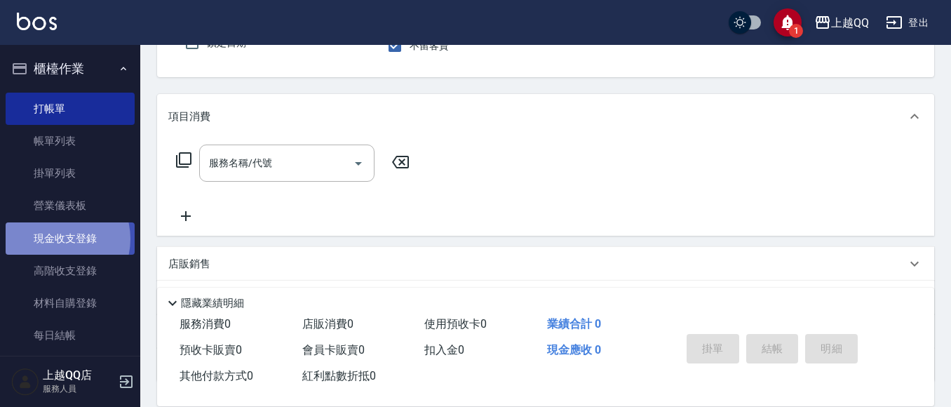
click at [55, 239] on link "現金收支登錄" at bounding box center [70, 238] width 129 height 32
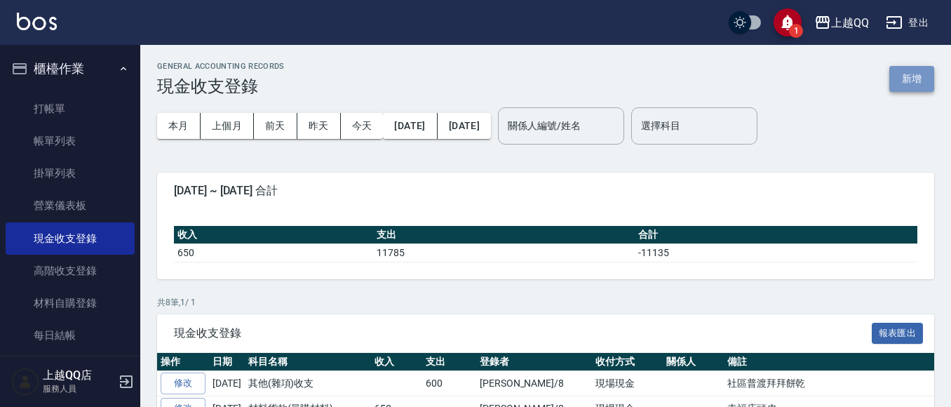
click at [911, 80] on button "新增" at bounding box center [912, 79] width 45 height 26
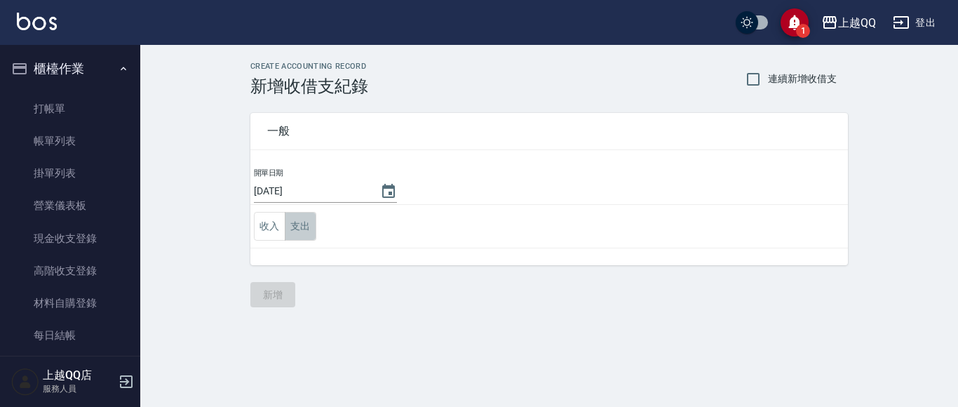
click at [304, 220] on button "支出" at bounding box center [301, 226] width 32 height 29
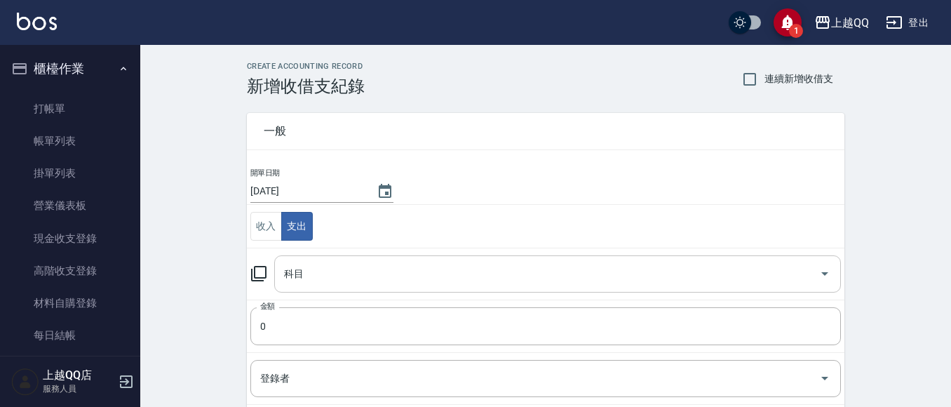
click at [836, 269] on div "科目" at bounding box center [557, 273] width 567 height 37
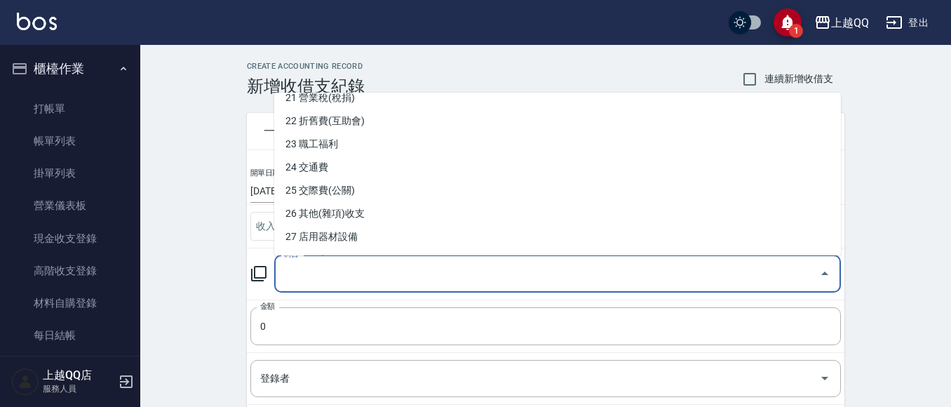
scroll to position [502, 0]
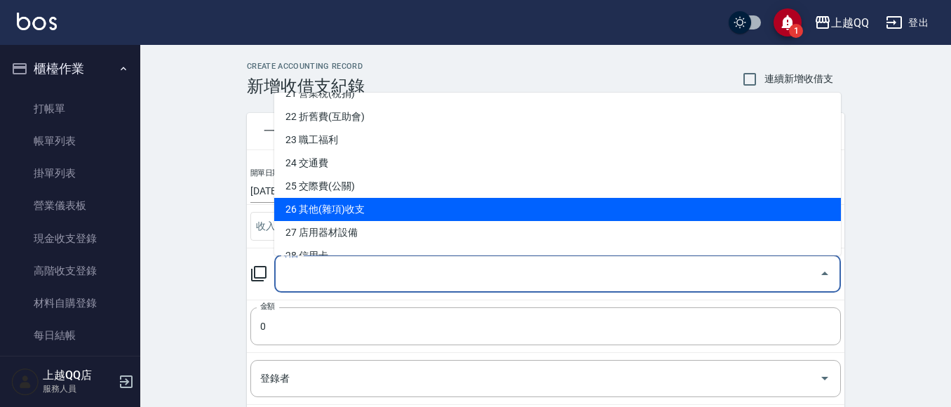
click at [456, 218] on li "26 其他(雜項)收支" at bounding box center [557, 209] width 567 height 23
type input "26 其他(雜項)收支"
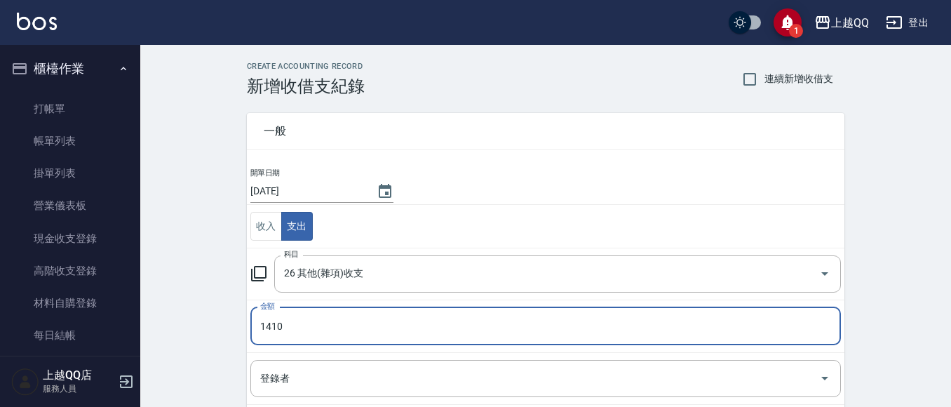
type input "1410"
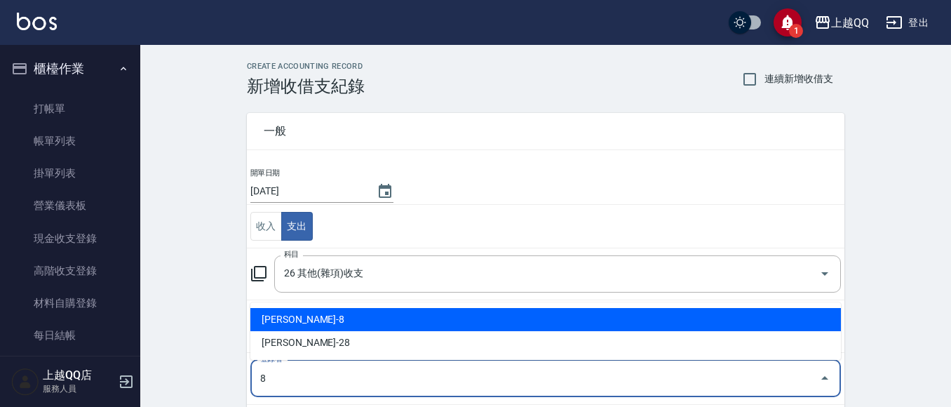
type input "[PERSON_NAME]-8"
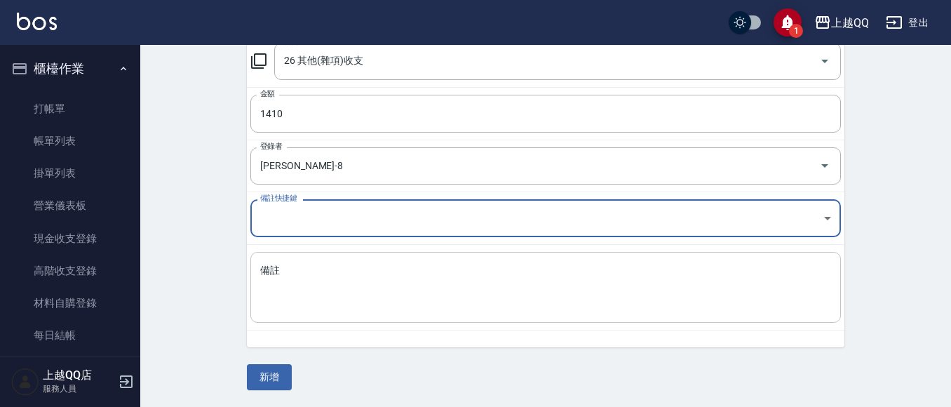
click at [259, 279] on div "x 備註" at bounding box center [545, 287] width 591 height 71
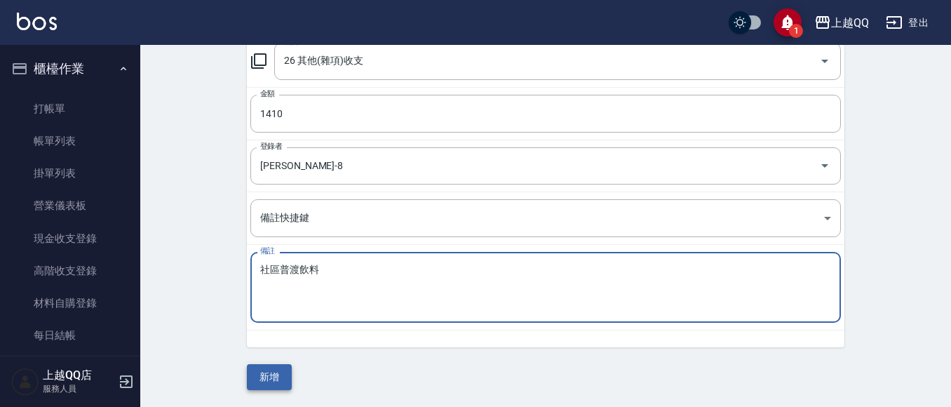
type textarea "社區普渡飲料"
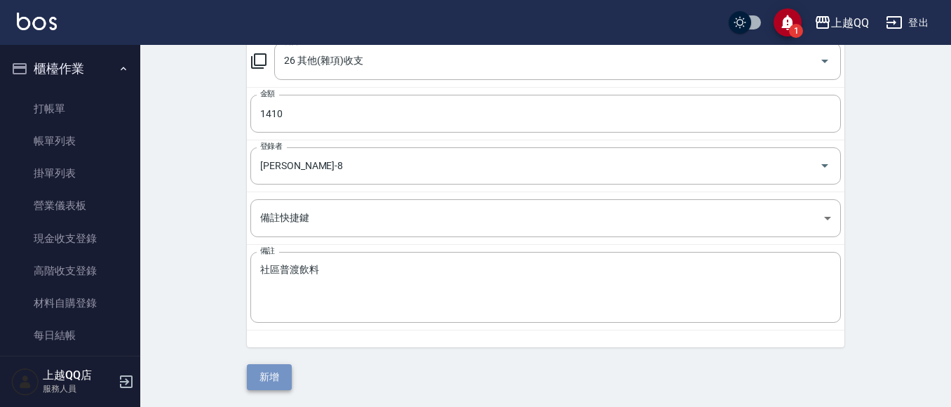
click at [269, 375] on button "新增" at bounding box center [269, 377] width 45 height 26
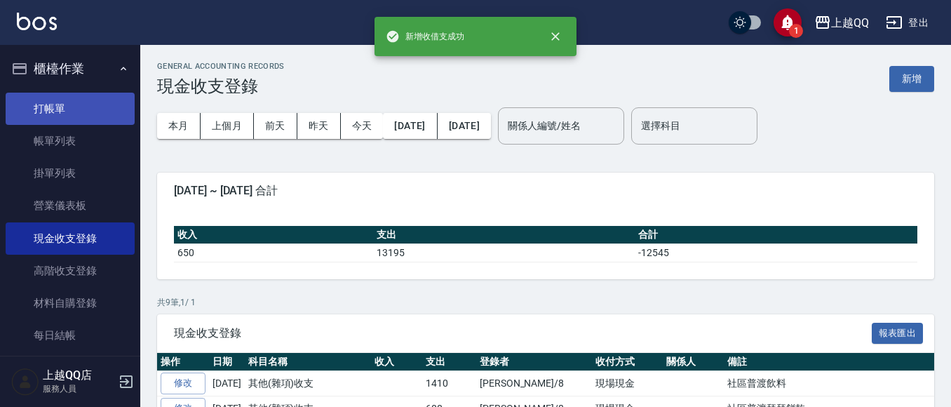
click at [71, 105] on link "打帳單" at bounding box center [70, 109] width 129 height 32
